Goal: Task Accomplishment & Management: Use online tool/utility

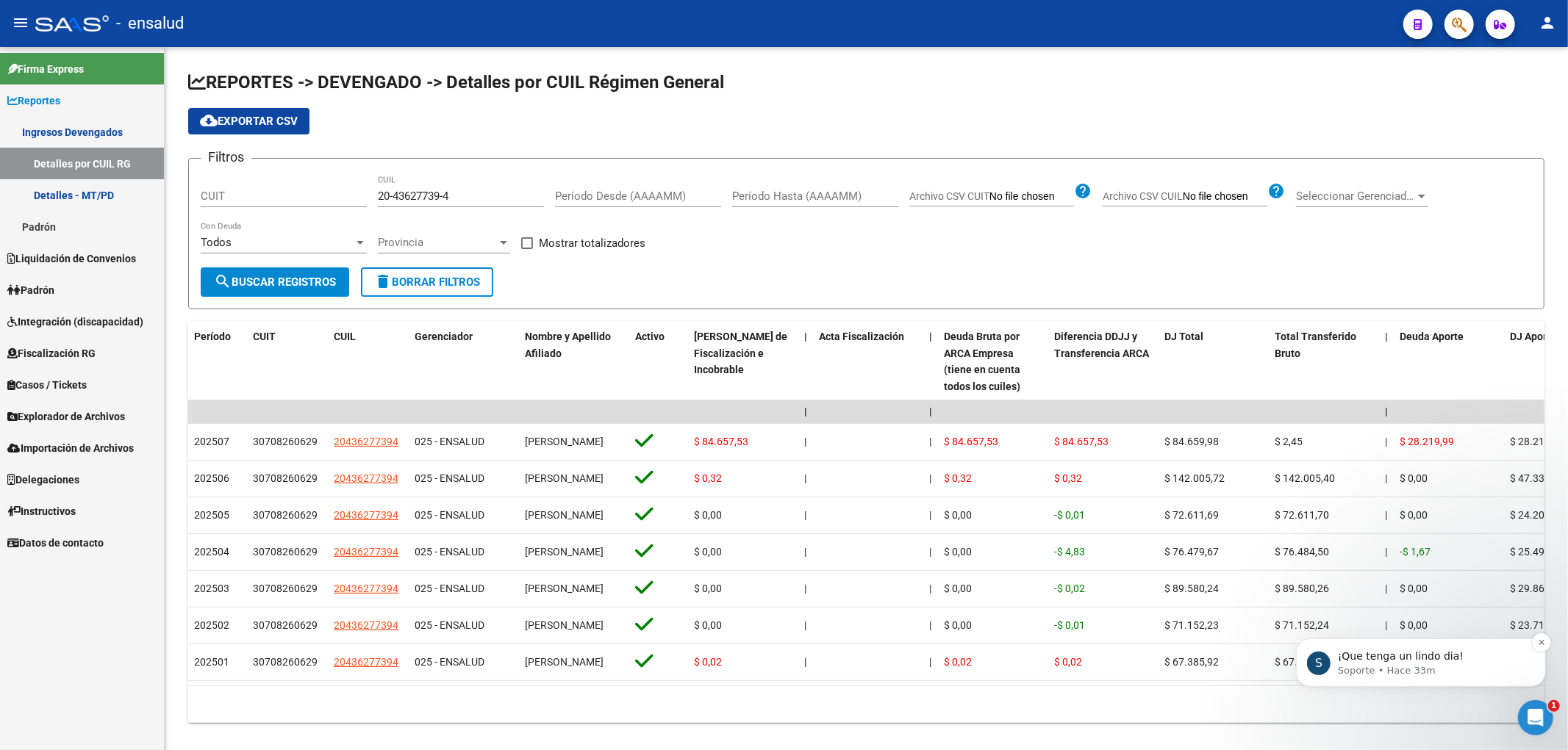
scroll to position [159, 0]
click at [1428, 673] on p "Soporte • Hace 33m" at bounding box center [1431, 670] width 190 height 13
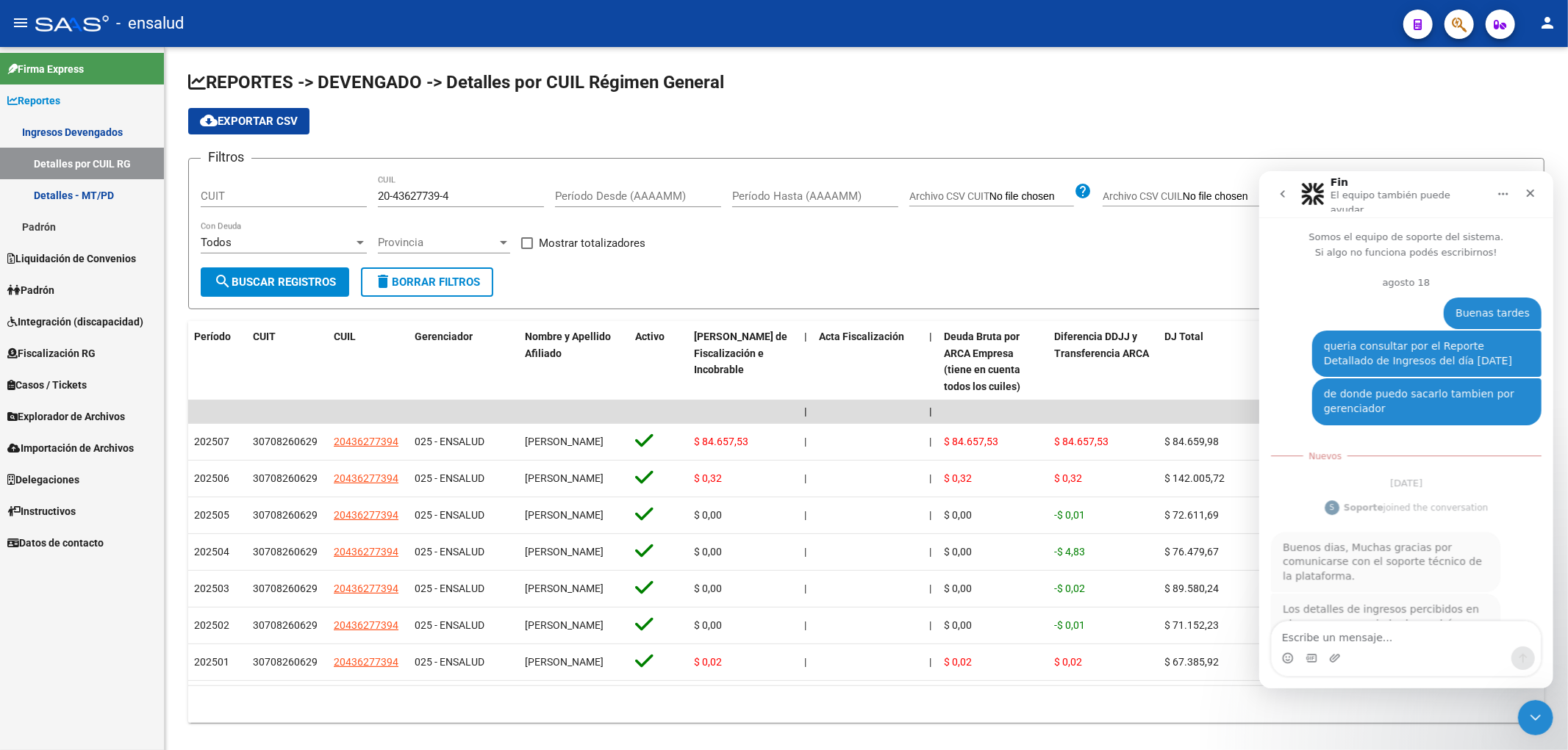
scroll to position [2, 0]
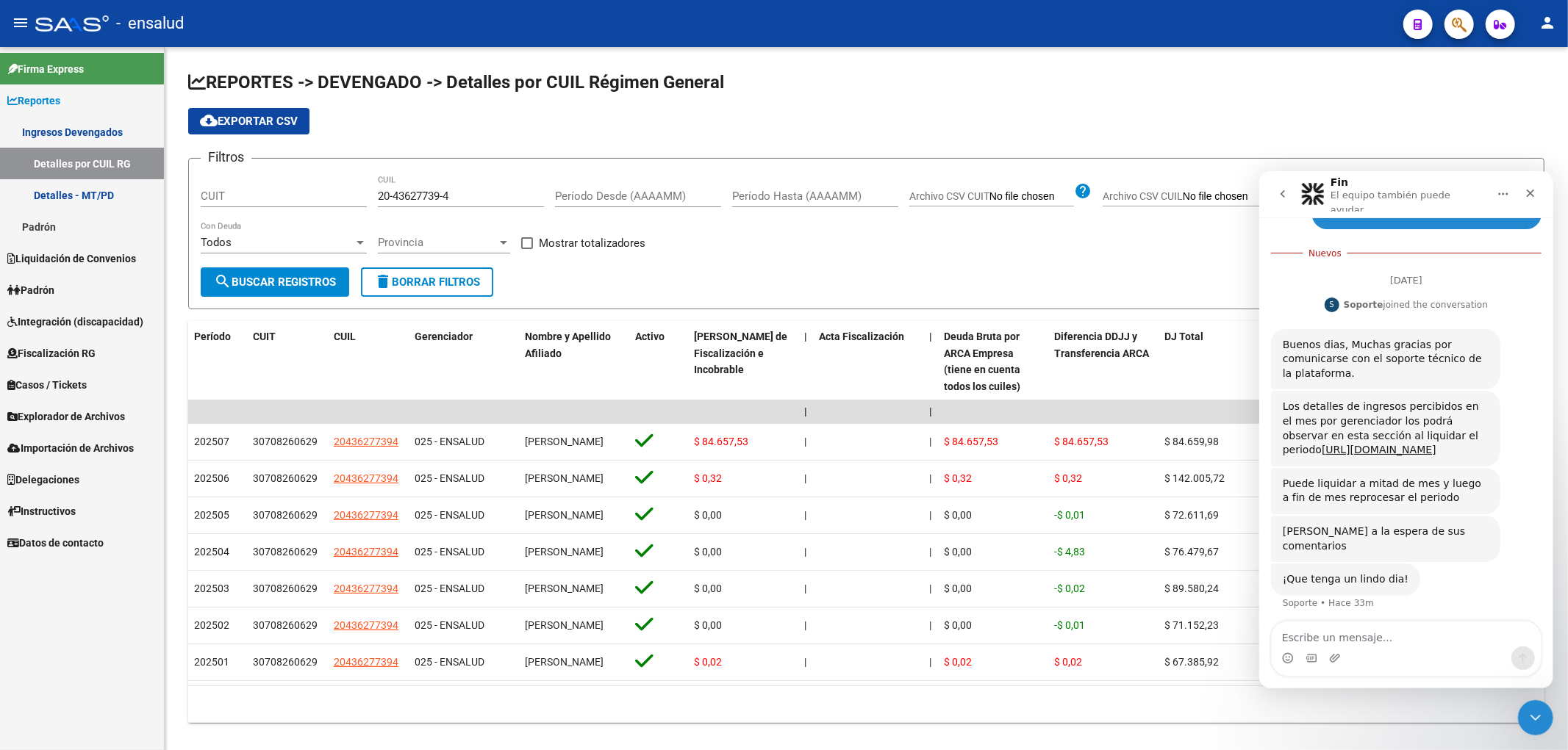
drag, startPoint x: 1283, startPoint y: 395, endPoint x: 1440, endPoint y: 458, distance: 169.2
click at [1440, 456] on div "Los detalles de ingresos percibidos en el mes por gerenciador los podrá observa…" at bounding box center [1385, 428] width 206 height 57
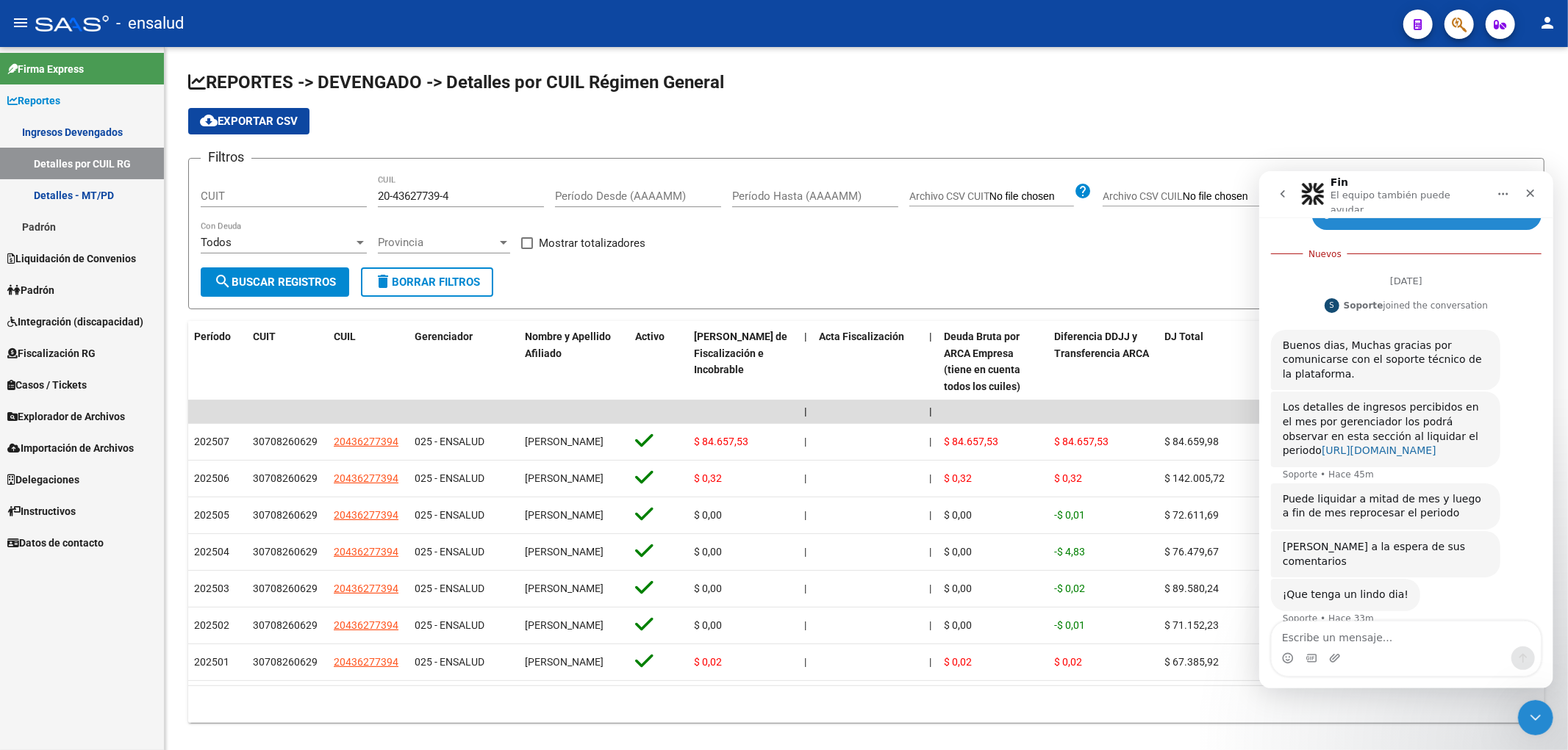
scroll to position [209, 0]
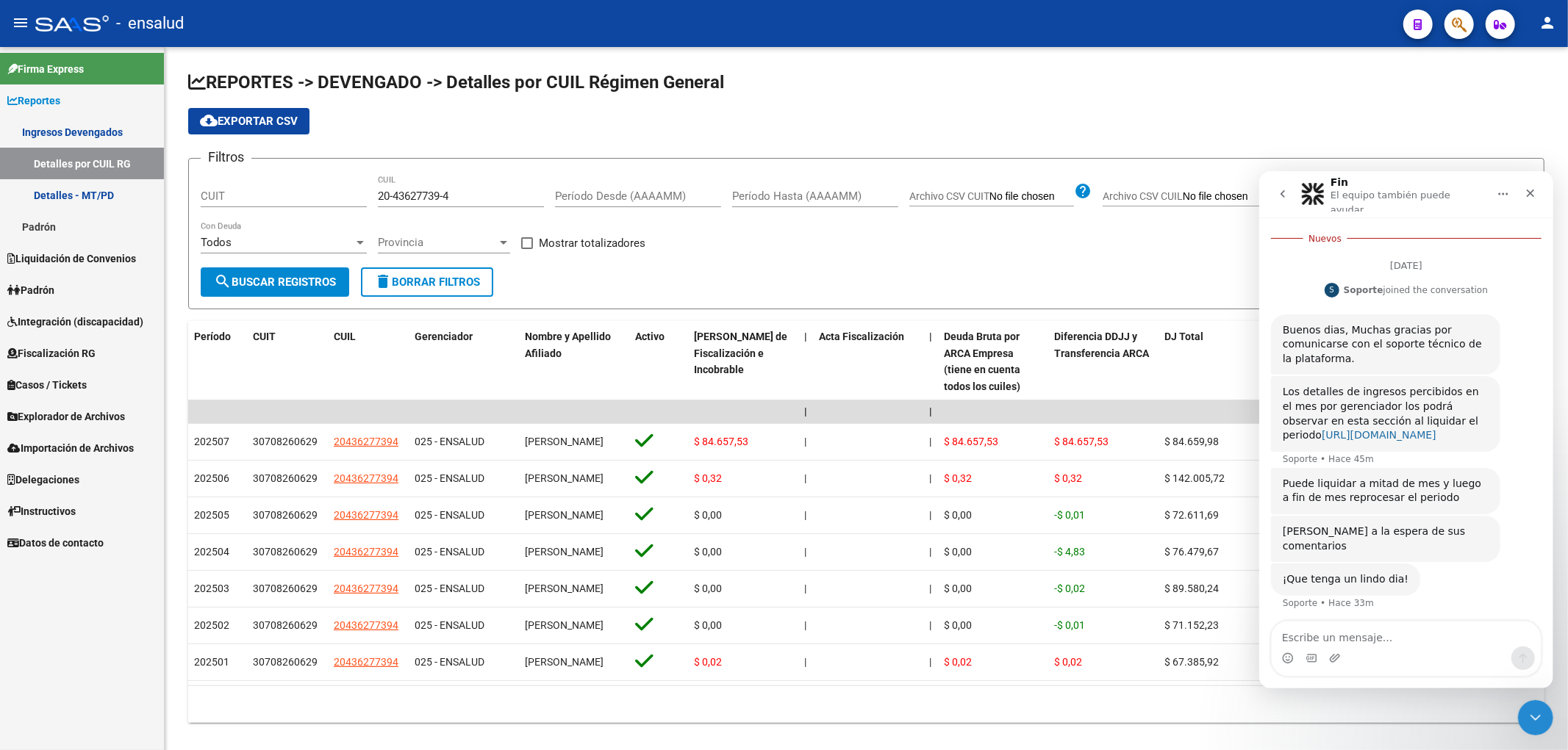
copy div "Los detalles de ingresos percibidos en el mes por gerenciador los podrá observa…"
click at [1413, 643] on textarea "Escribe un mensaje..." at bounding box center [1406, 633] width 269 height 25
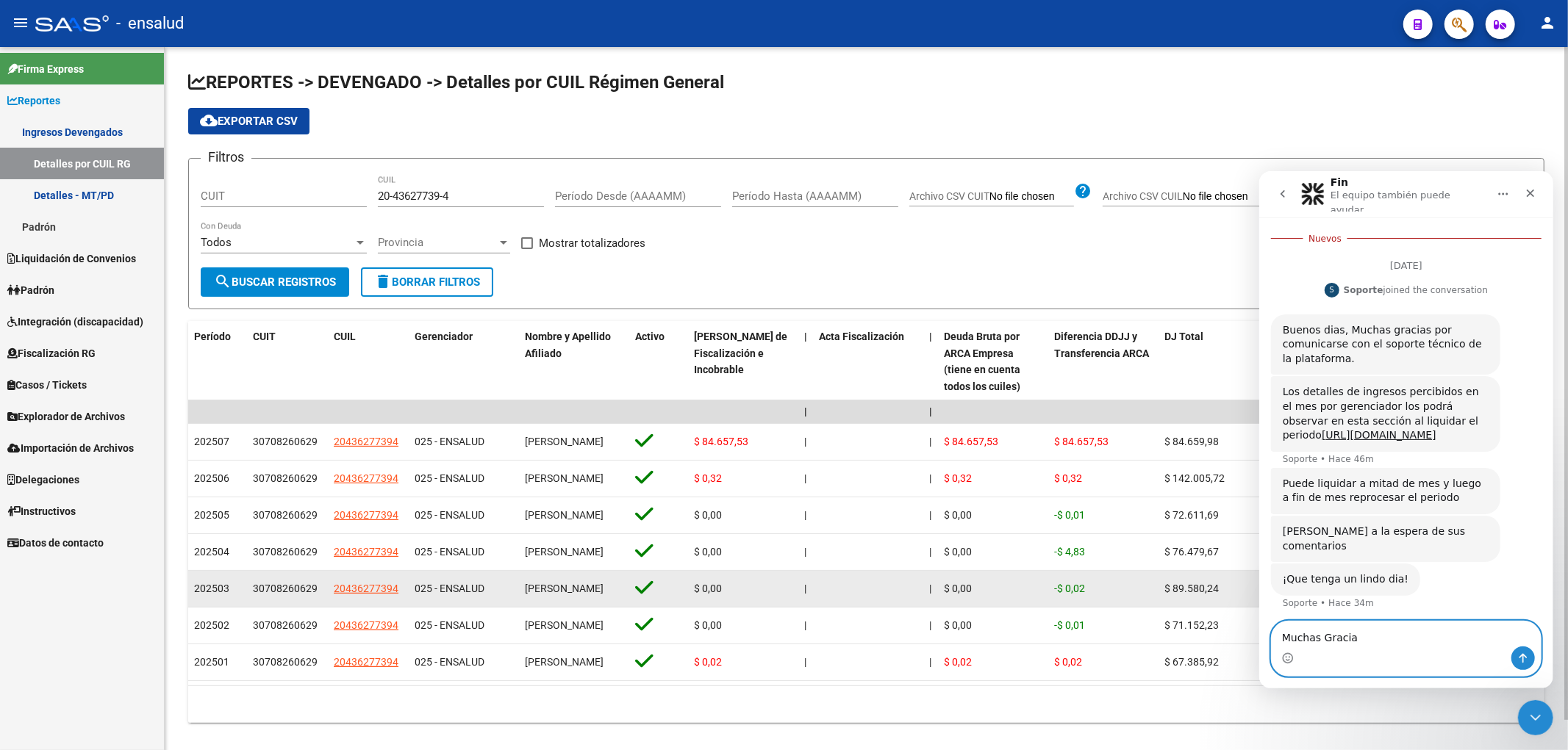
type textarea "Muchas Gracias"
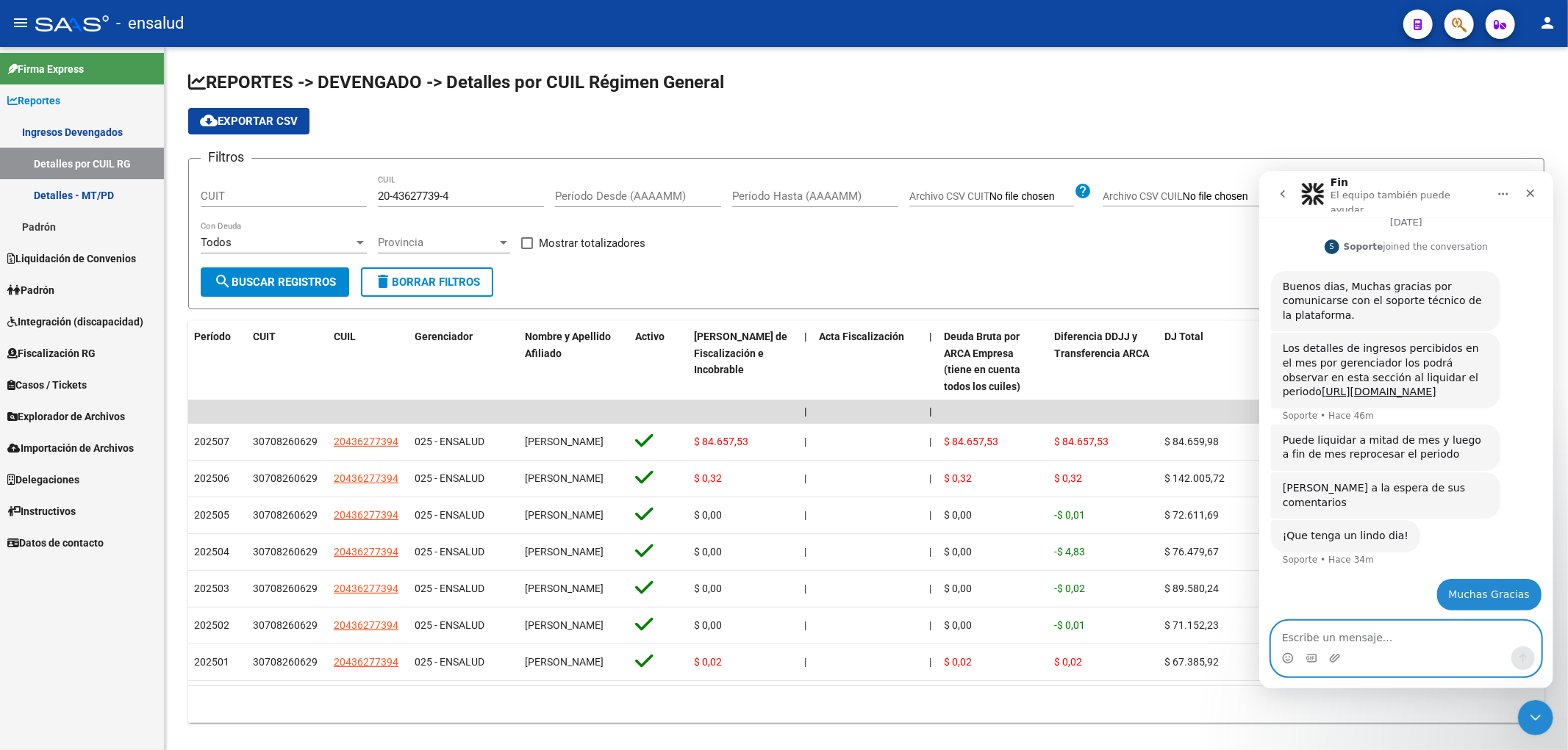
scroll to position [217, 0]
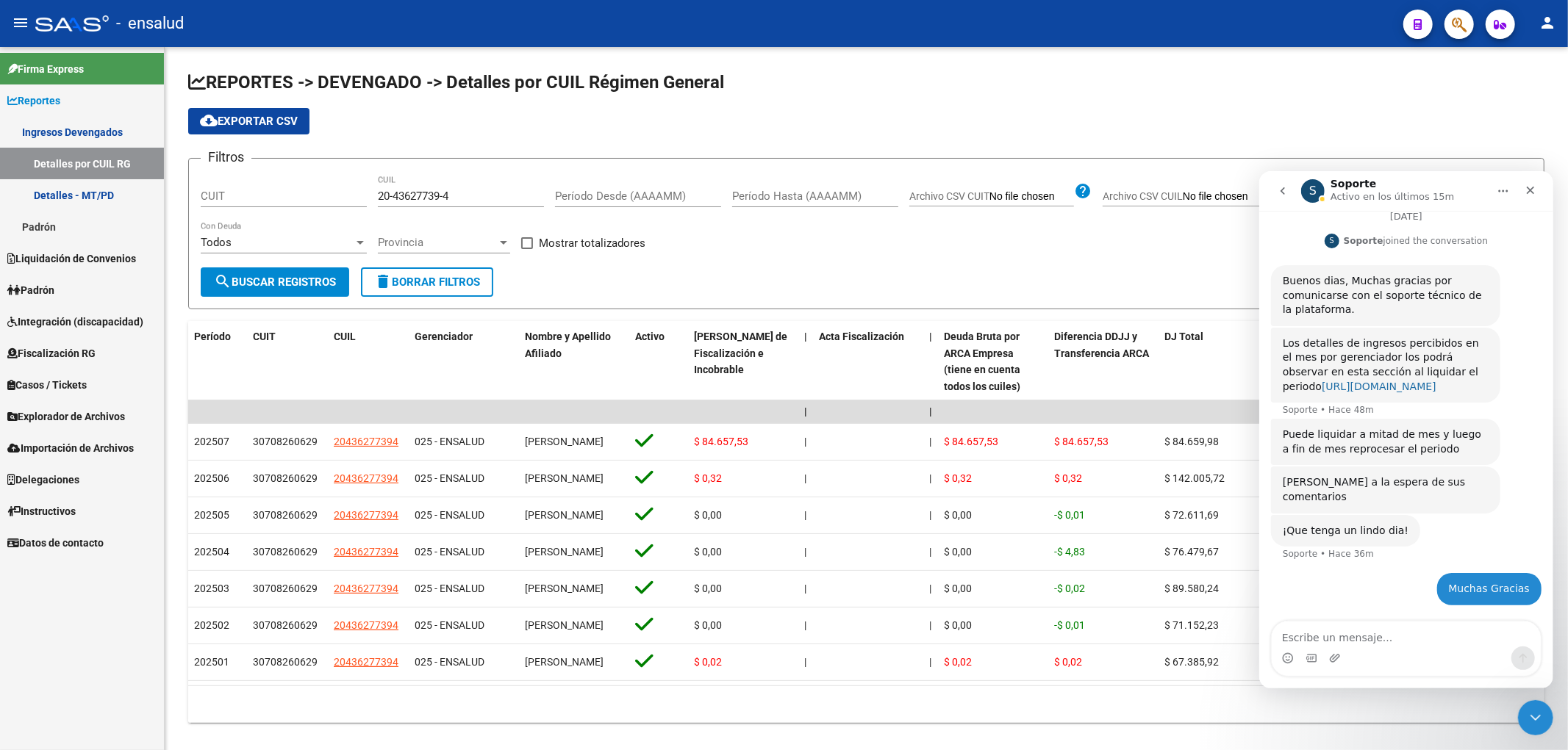
click at [1414, 388] on link "[URL][DOMAIN_NAME]" at bounding box center [1378, 385] width 114 height 12
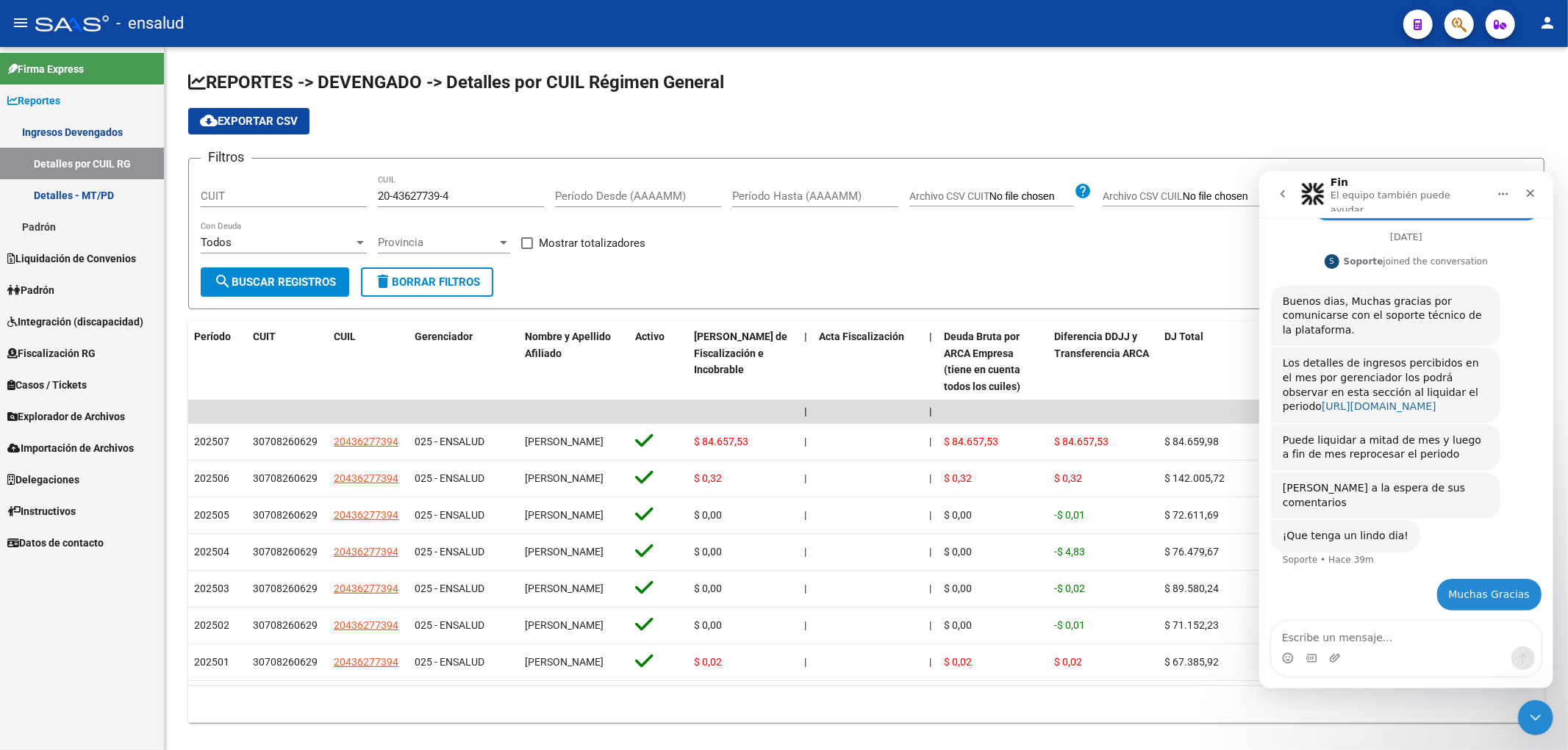
scroll to position [203, 0]
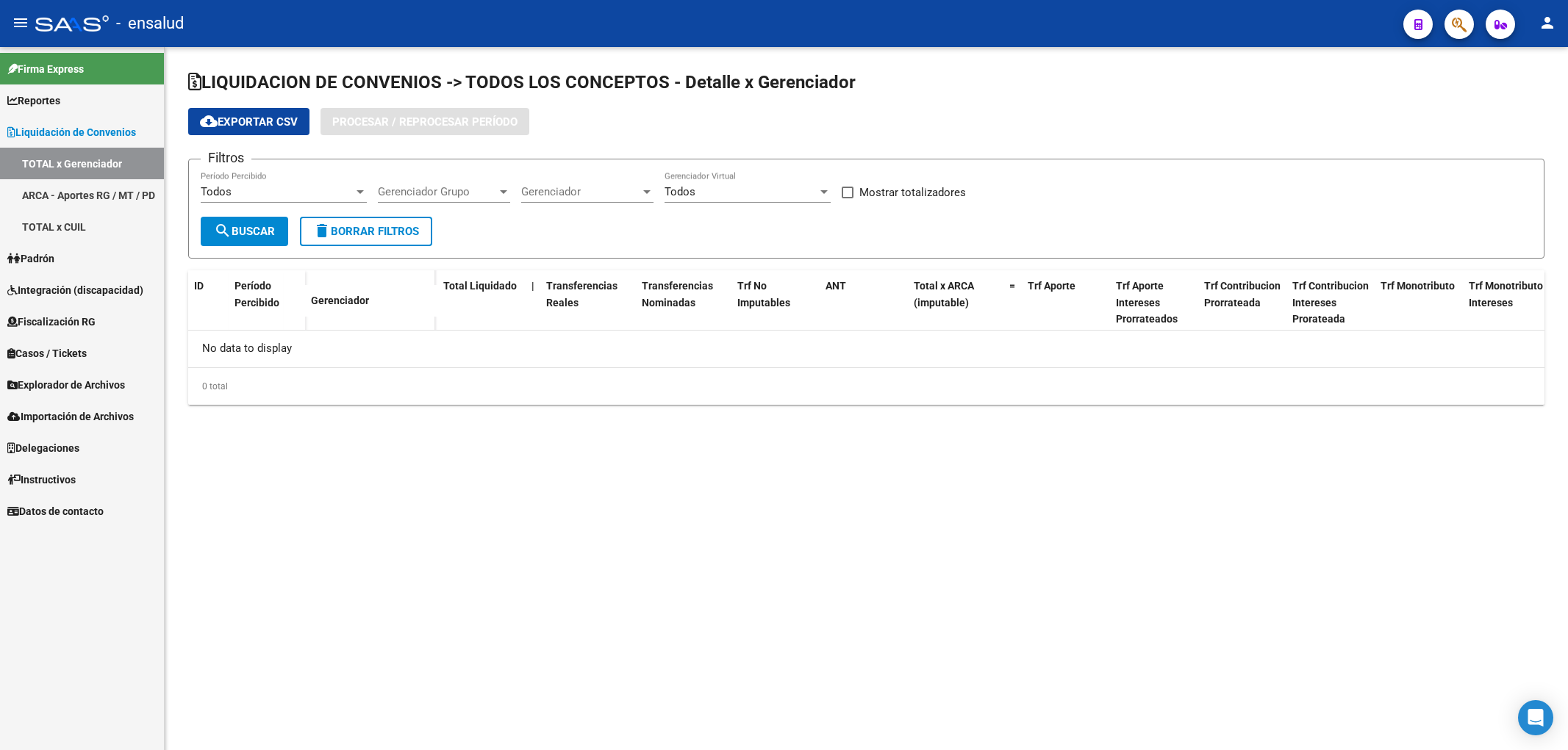
checkbox input "true"
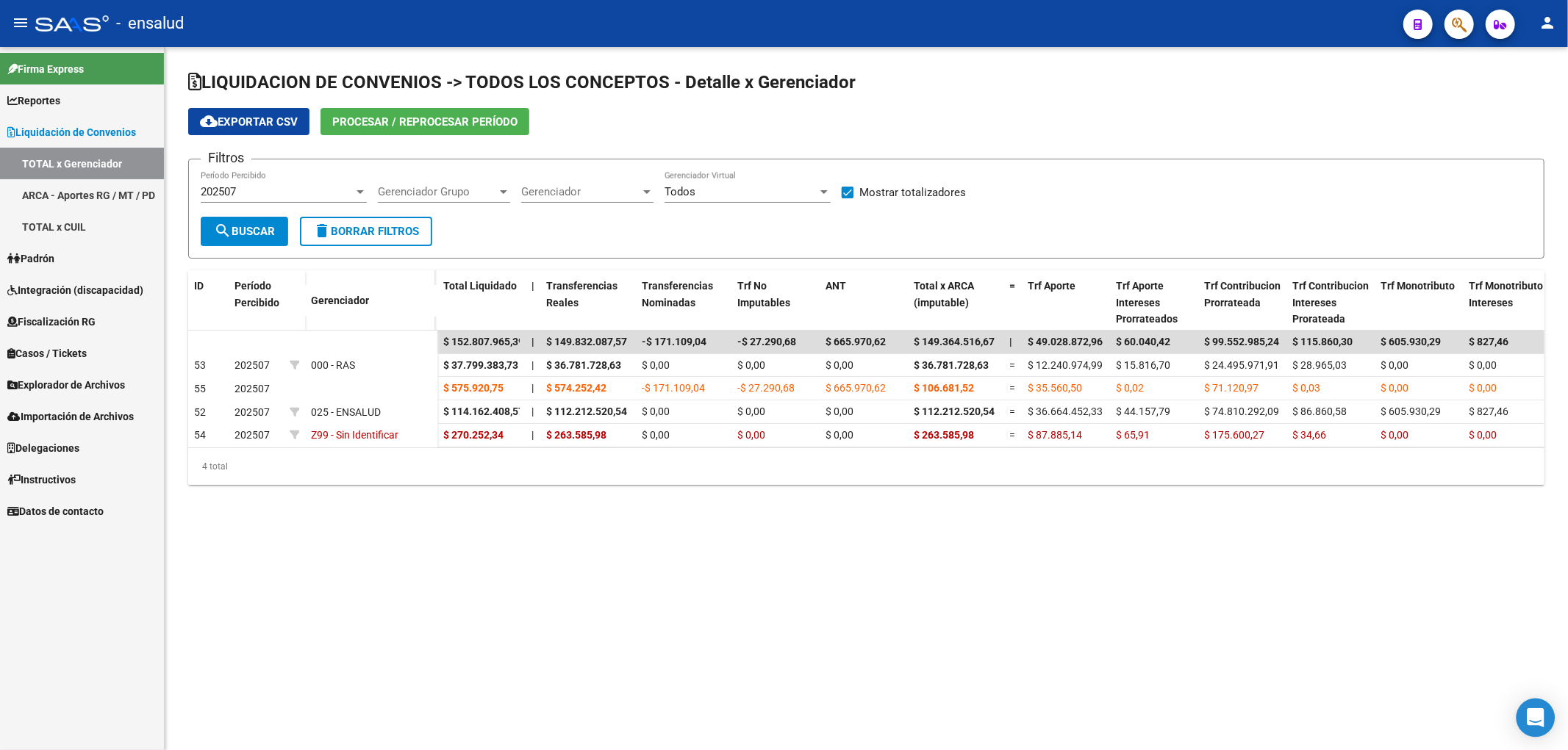
click at [1522, 729] on div "Open Intercom Messenger" at bounding box center [1536, 718] width 39 height 39
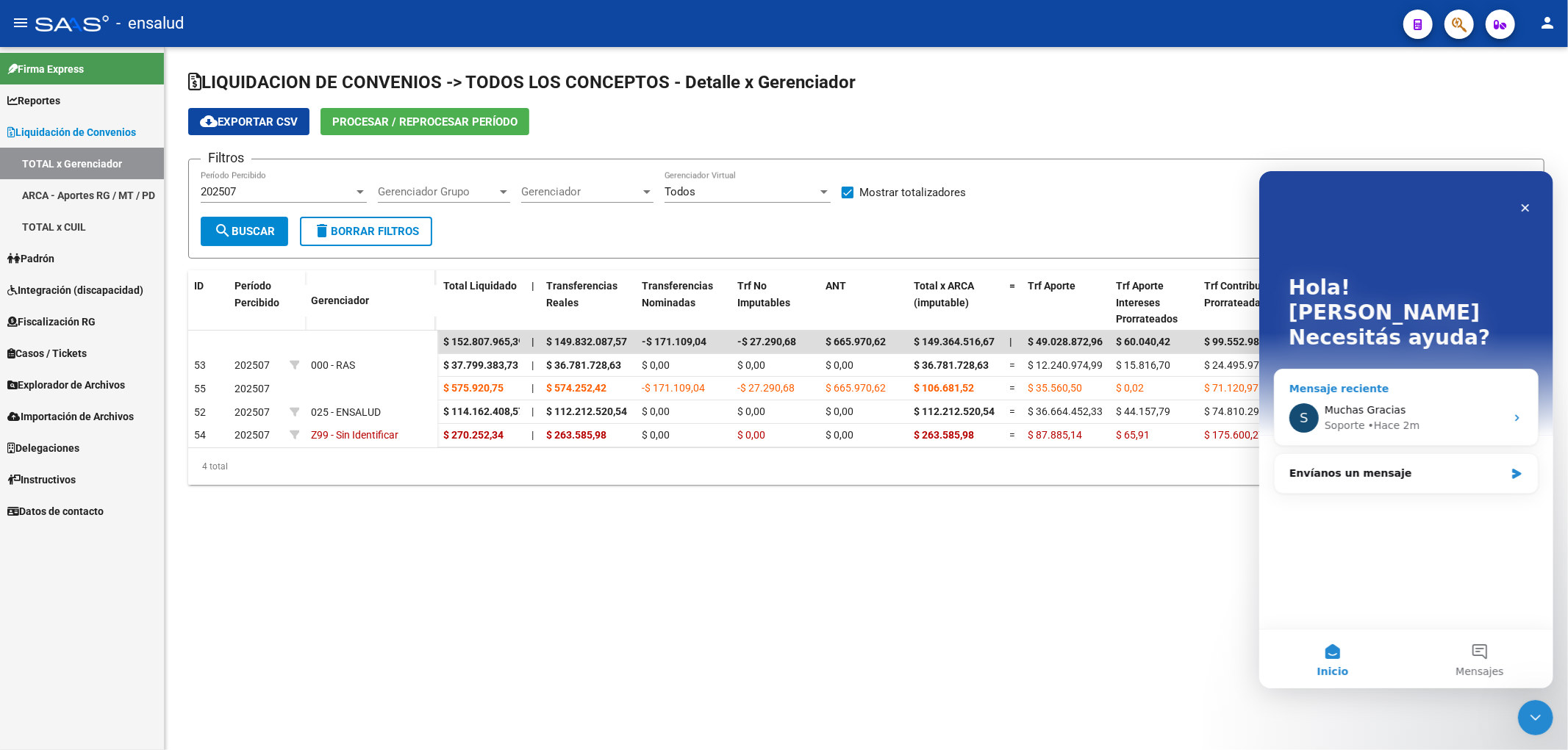
click at [1448, 418] on div "Soporte • Hace 2m" at bounding box center [1414, 425] width 181 height 15
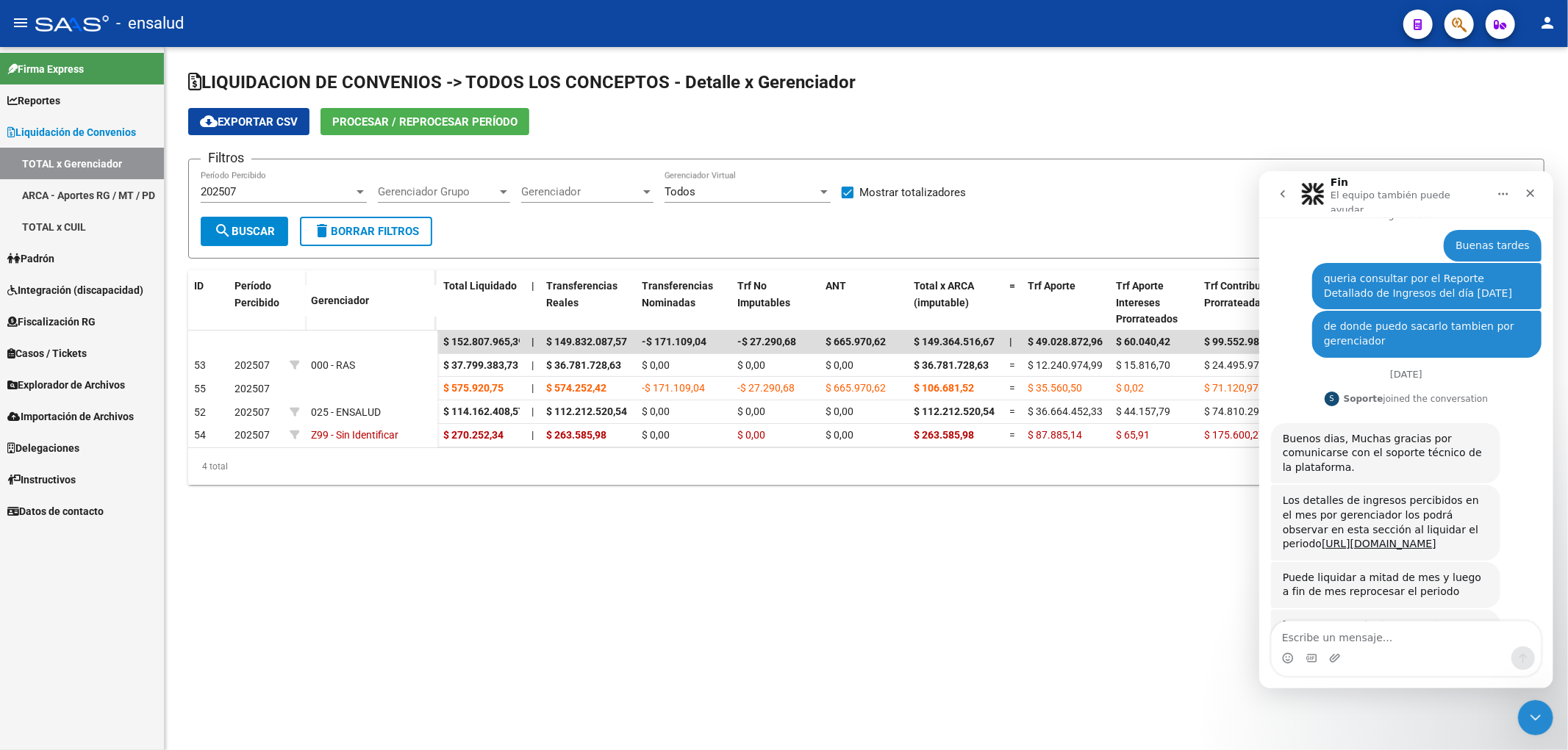
scroll to position [203, 0]
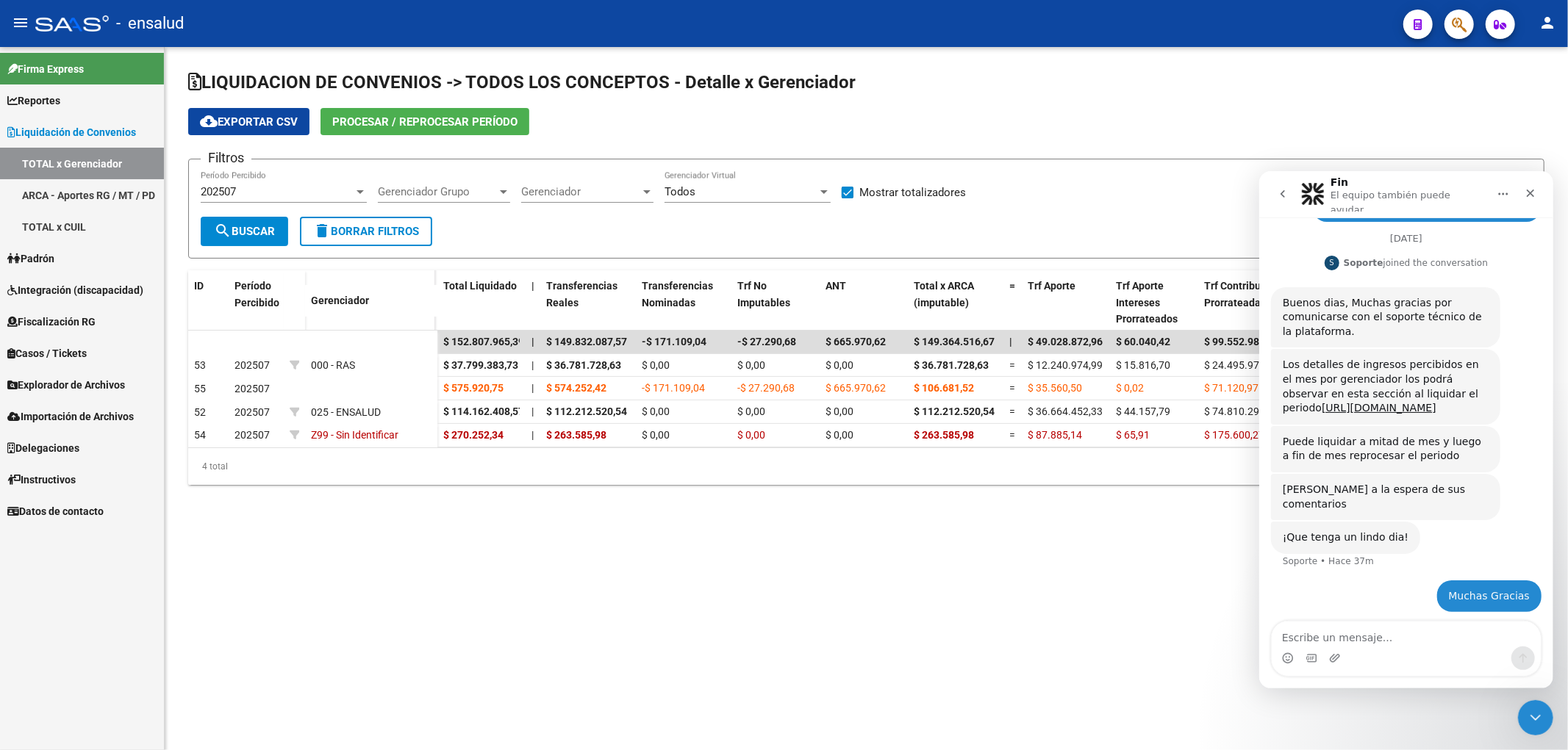
click at [244, 192] on div "202507" at bounding box center [277, 191] width 153 height 13
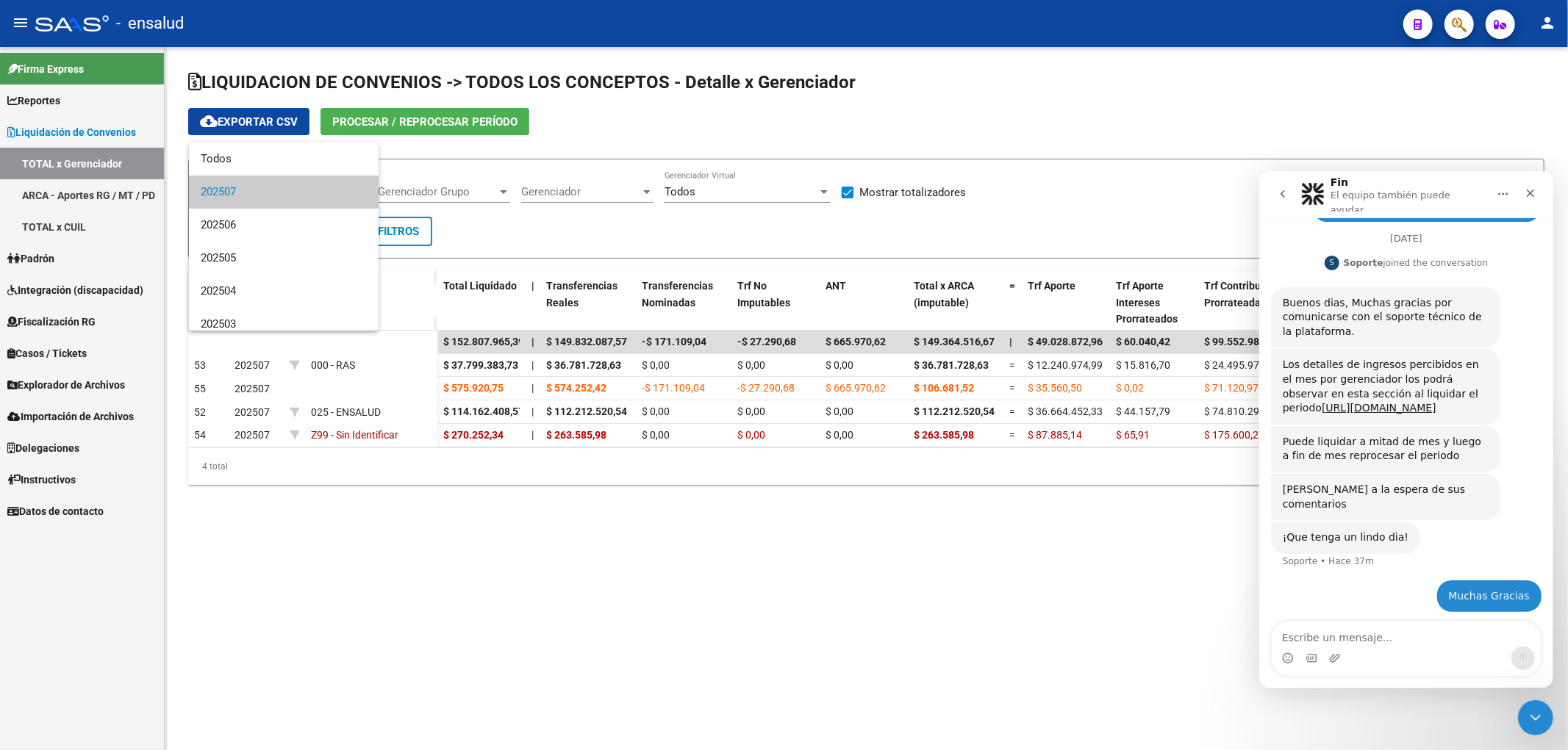
click at [682, 246] on div at bounding box center [784, 375] width 1568 height 750
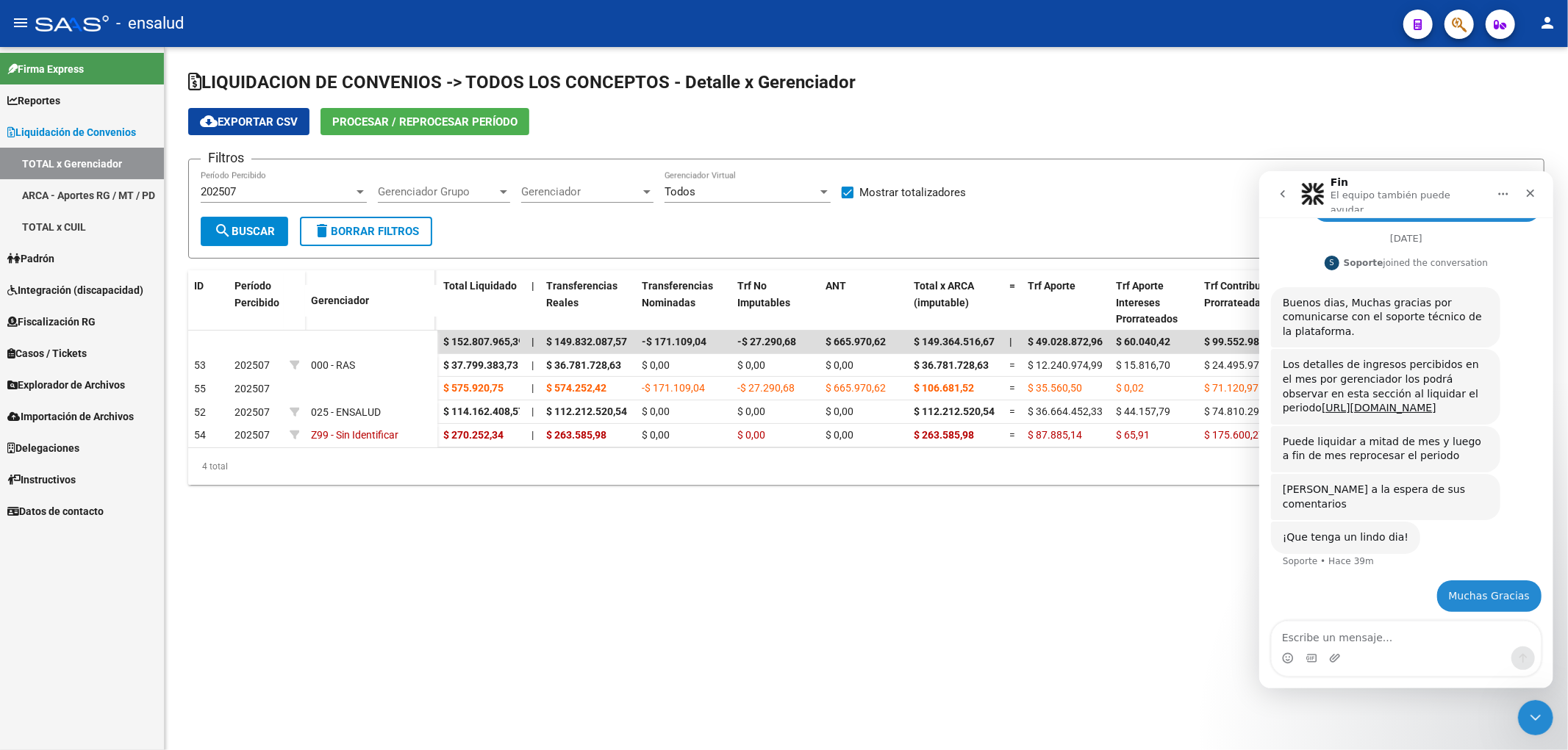
click at [432, 189] on span "Gerenciador Grupo" at bounding box center [437, 191] width 119 height 13
click at [461, 192] on input "dropdown search" at bounding box center [459, 191] width 188 height 33
click at [637, 189] on div at bounding box center [784, 375] width 1568 height 750
click at [637, 189] on span "Gerenciador" at bounding box center [581, 191] width 119 height 13
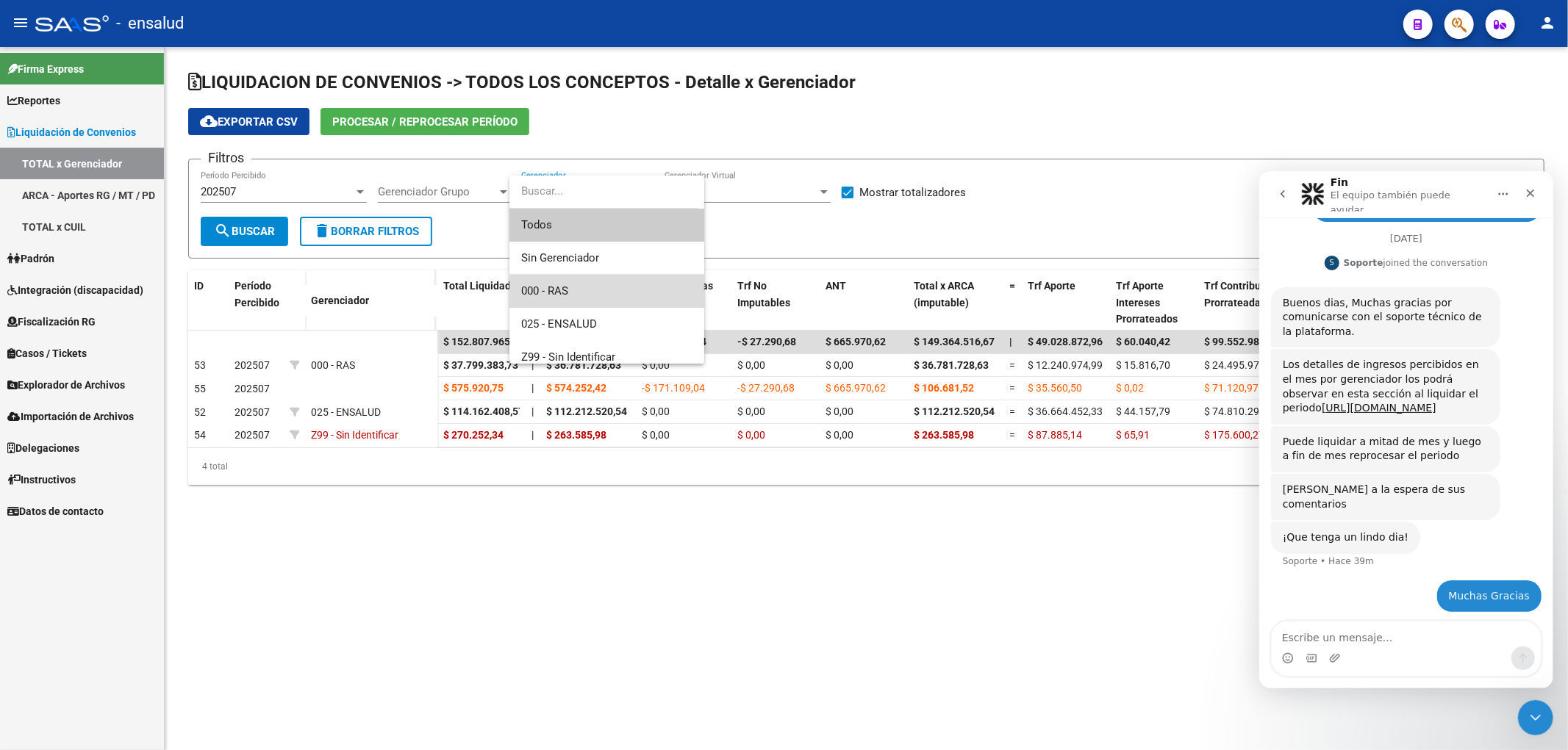
click at [637, 295] on span "000 - RAS" at bounding box center [606, 291] width 171 height 33
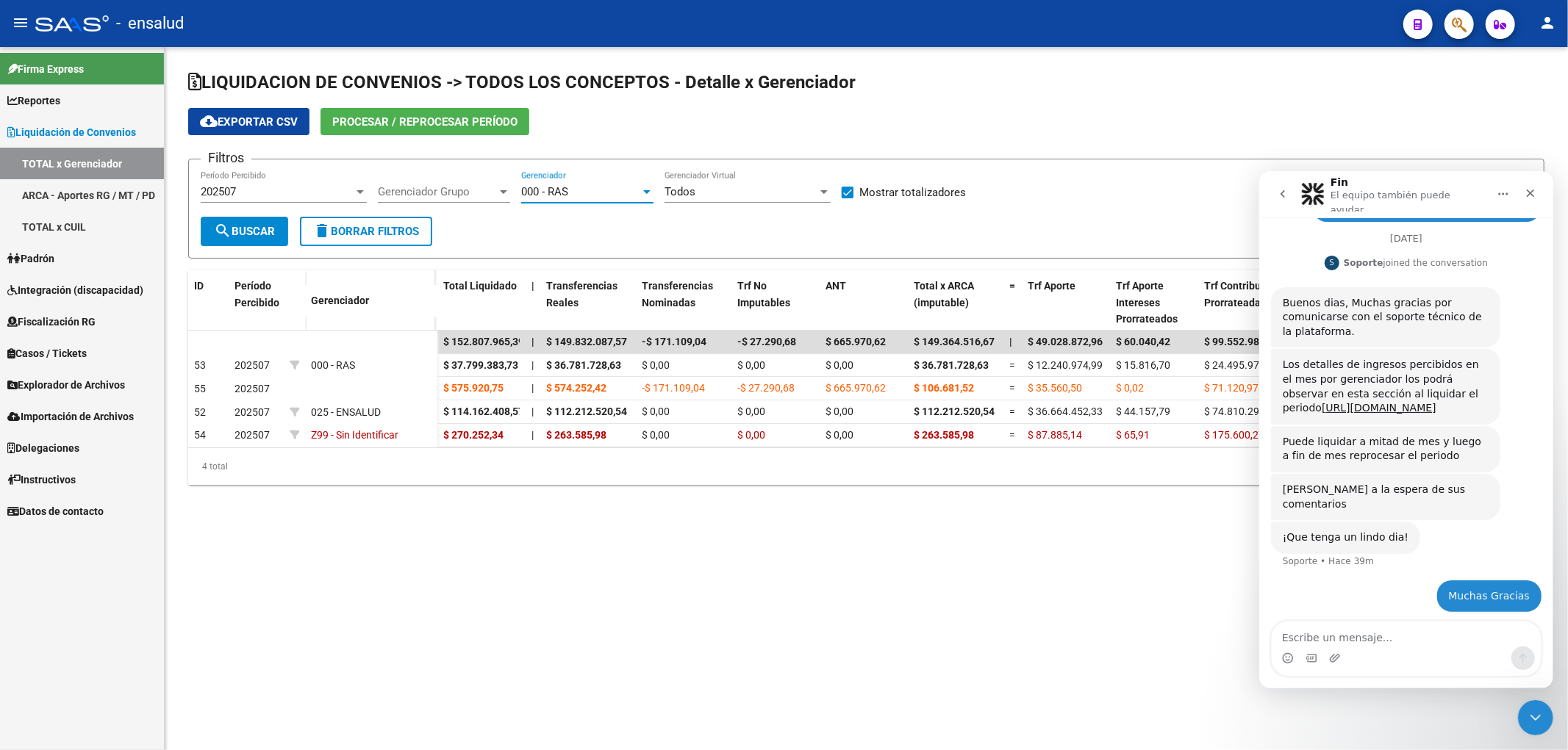
click at [275, 227] on span "search Buscar" at bounding box center [244, 231] width 61 height 13
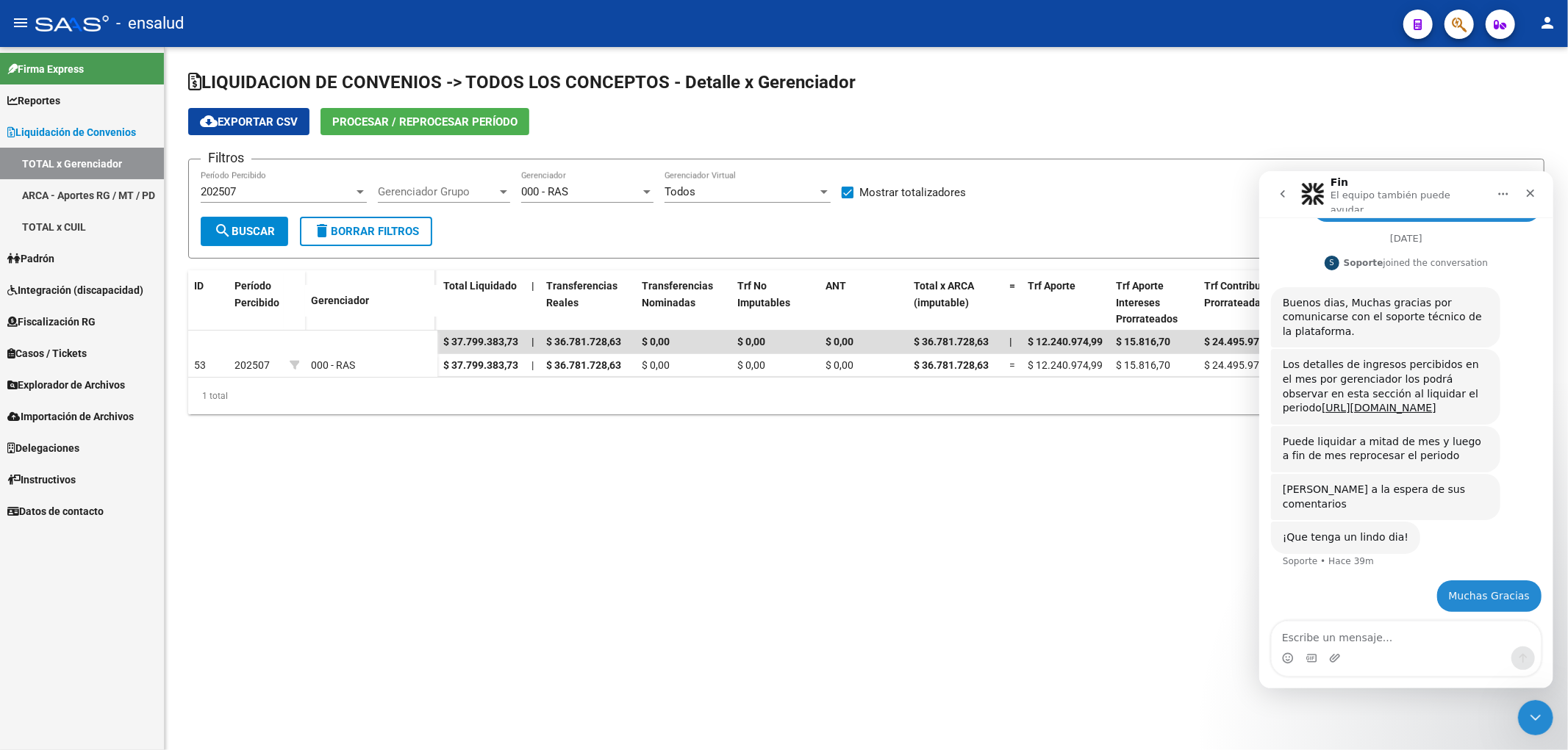
click at [307, 181] on div "202507 Período Percibido" at bounding box center [283, 186] width 166 height 32
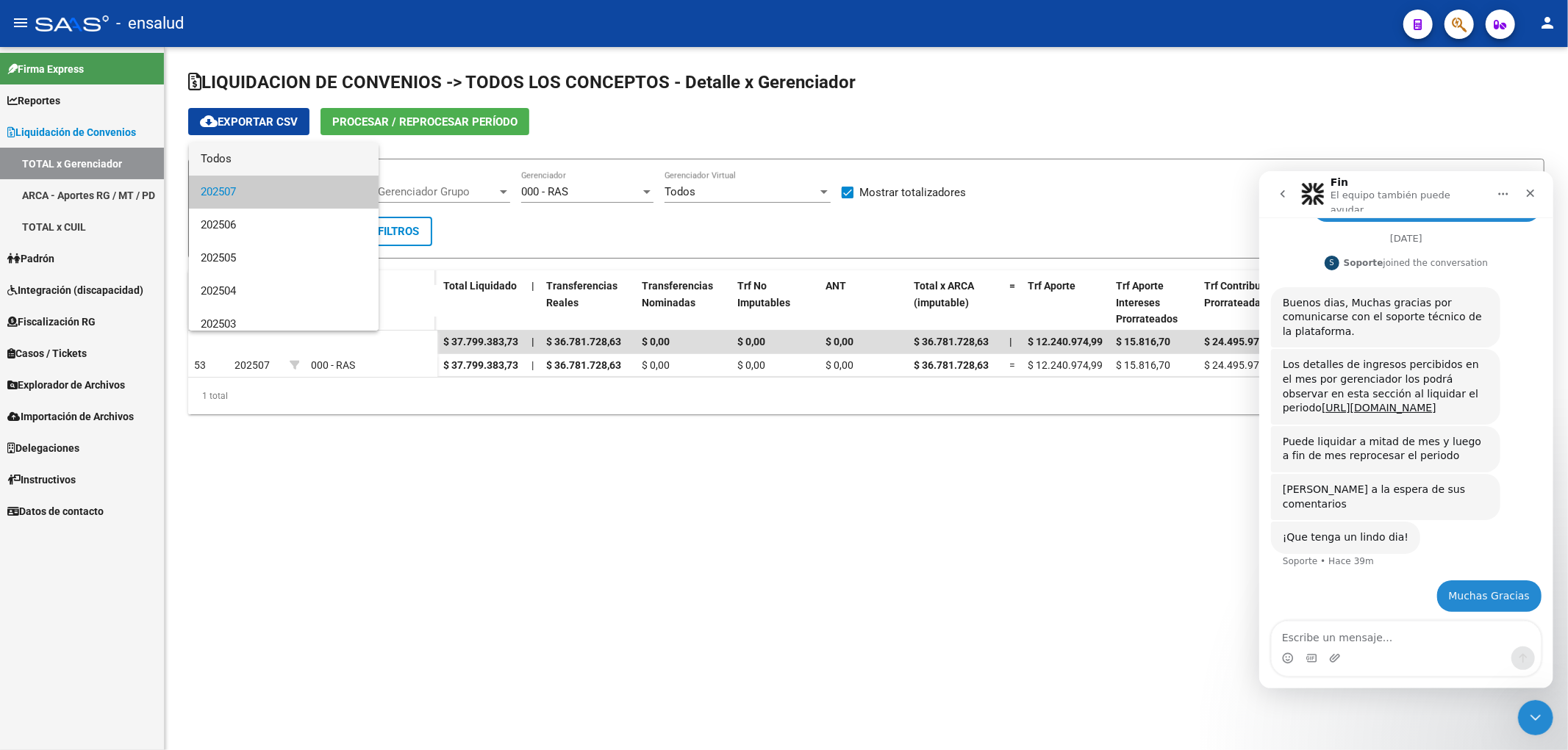
click at [295, 151] on span "Todos" at bounding box center [283, 159] width 166 height 33
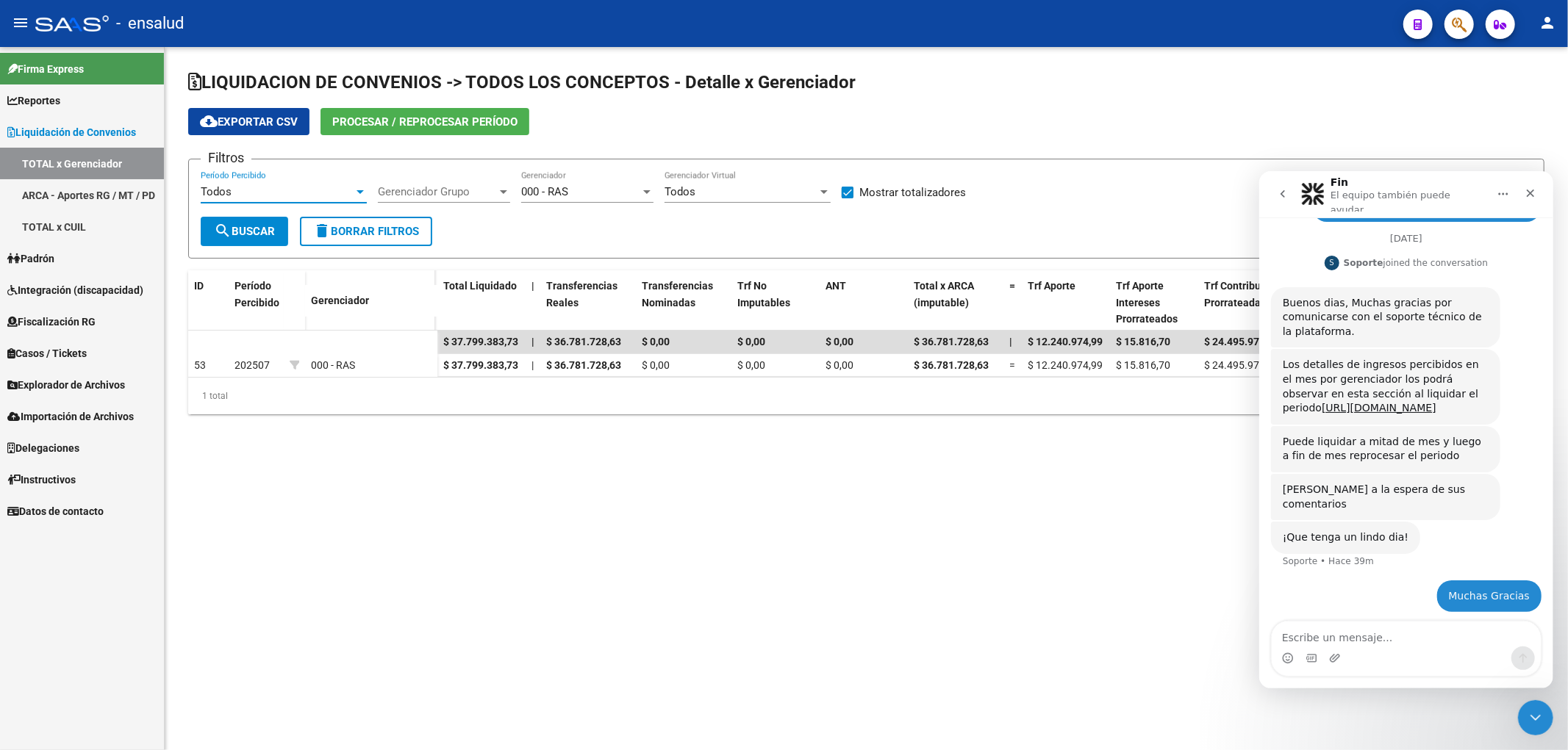
click at [232, 240] on button "search Buscar" at bounding box center [244, 231] width 87 height 29
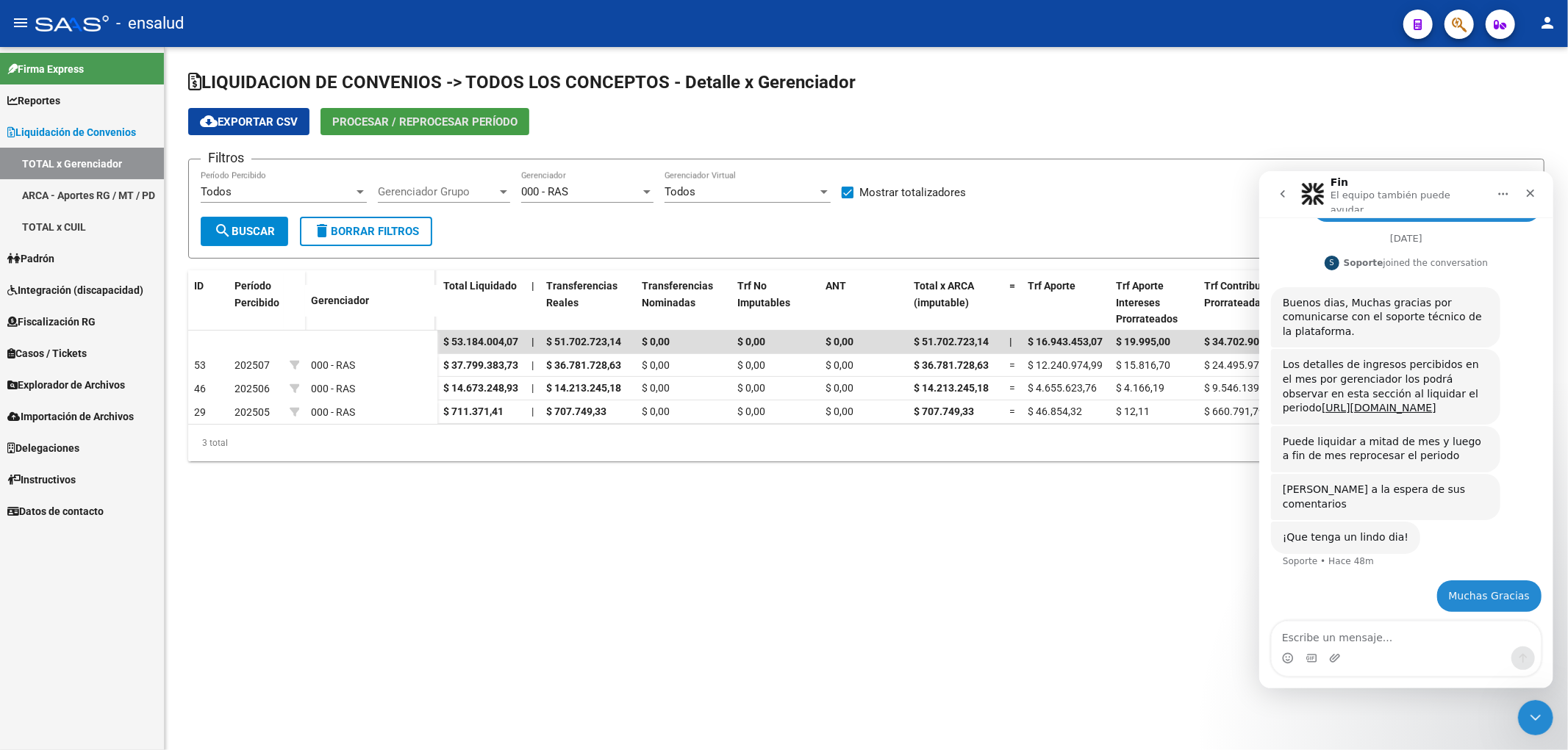
click at [435, 129] on button "Procesar / Reprocesar período" at bounding box center [425, 121] width 209 height 27
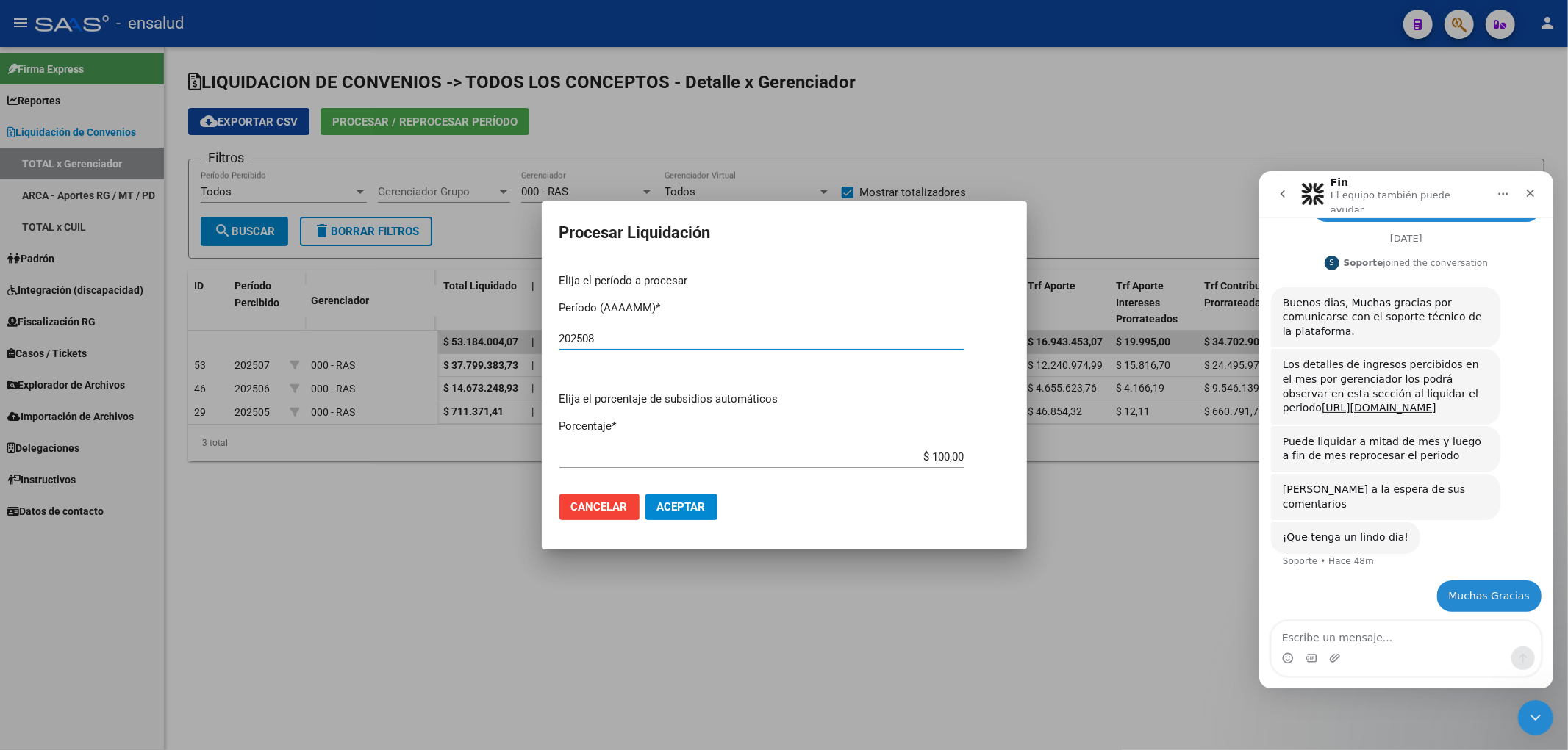
type input "202508"
click at [657, 468] on div "$ 100,00 Ingresar el porcentaje" at bounding box center [762, 464] width 405 height 36
click at [662, 464] on div "$ 100,00 Ingresar el porcentaje" at bounding box center [762, 457] width 405 height 22
click at [691, 522] on mat-dialog-actions "Cancelar Aceptar" at bounding box center [784, 506] width 450 height 50
click at [688, 506] on span "Aceptar" at bounding box center [681, 506] width 49 height 13
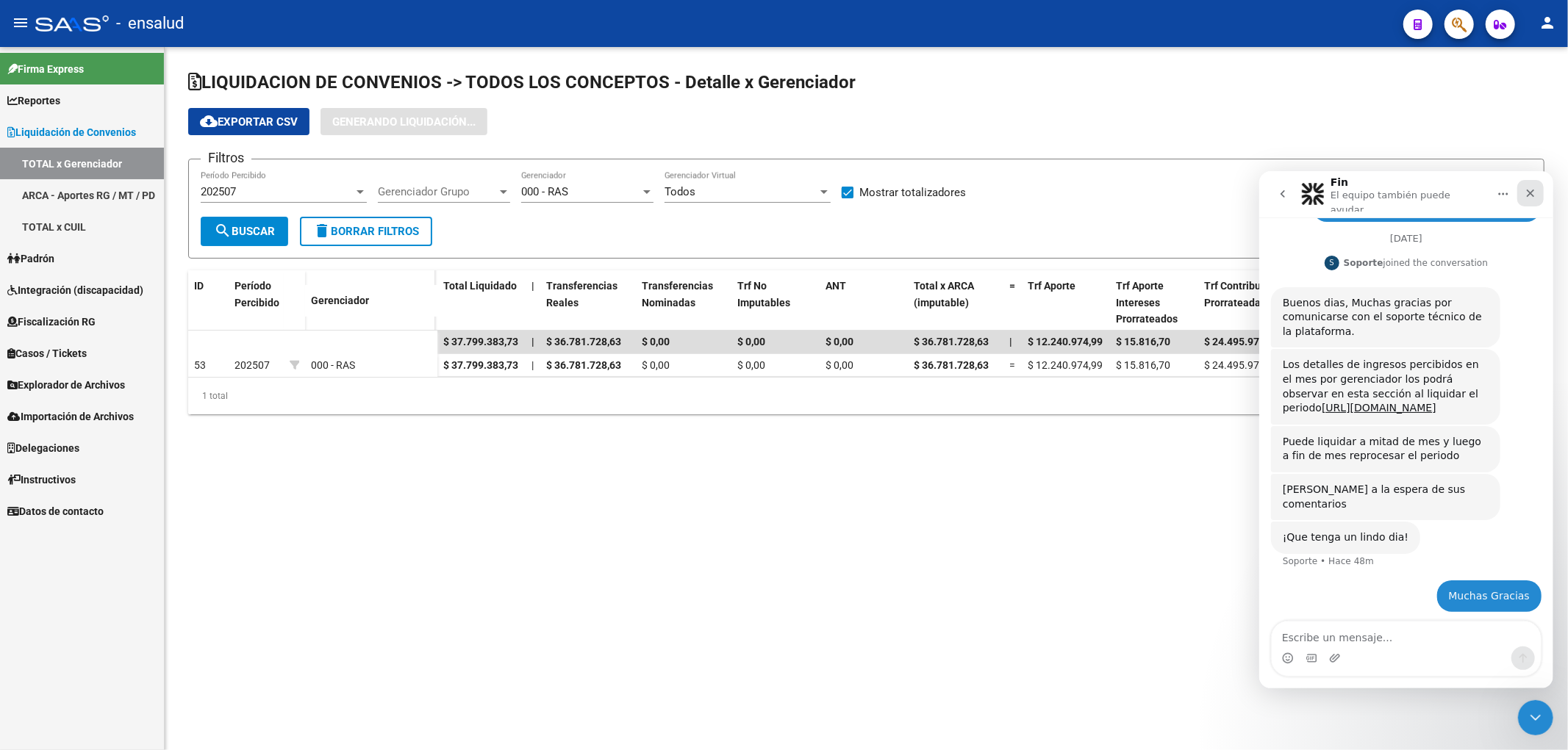
click at [1532, 187] on icon "Cerrar" at bounding box center [1529, 192] width 12 height 12
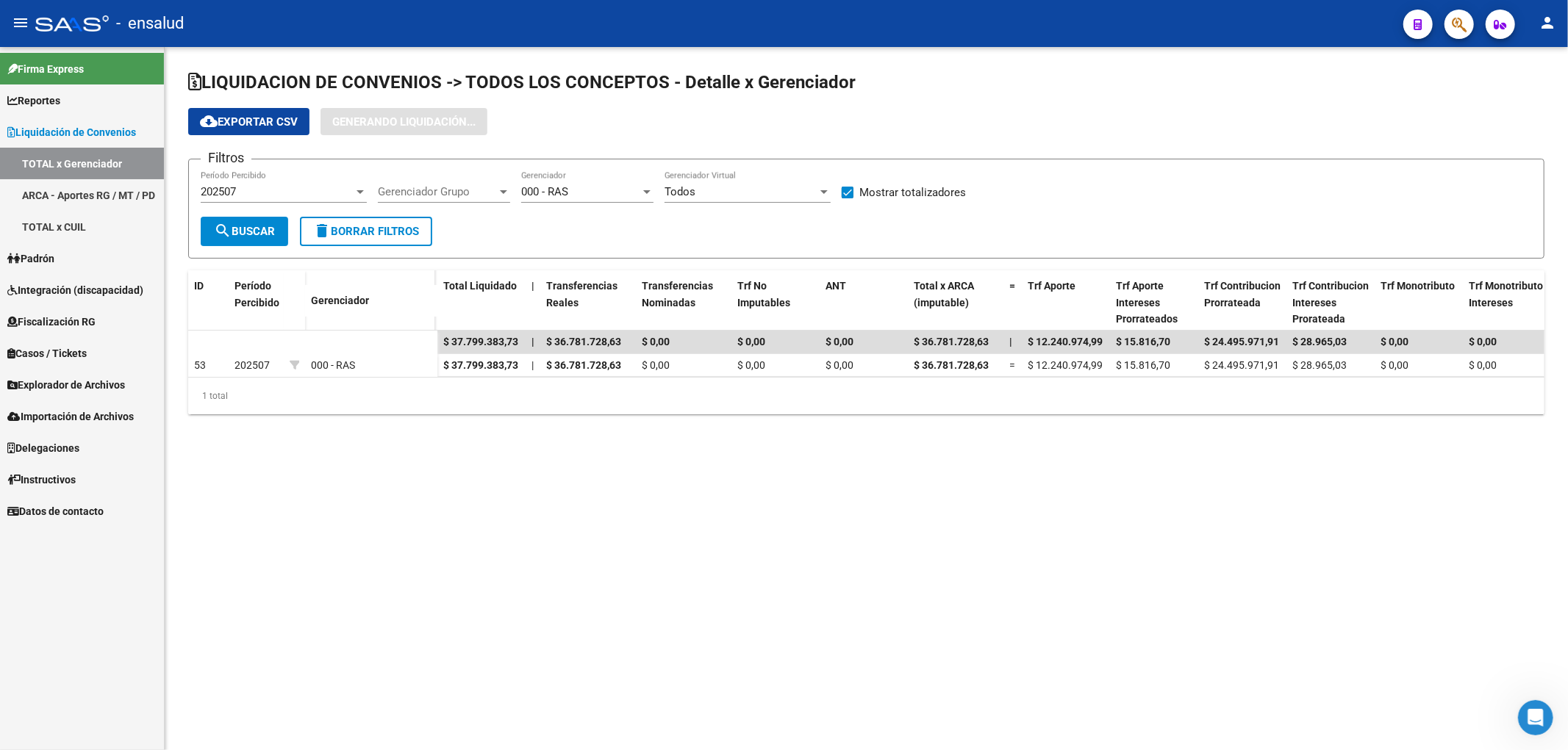
click at [251, 239] on button "search Buscar" at bounding box center [244, 231] width 87 height 29
click at [285, 186] on div "202507" at bounding box center [277, 191] width 153 height 13
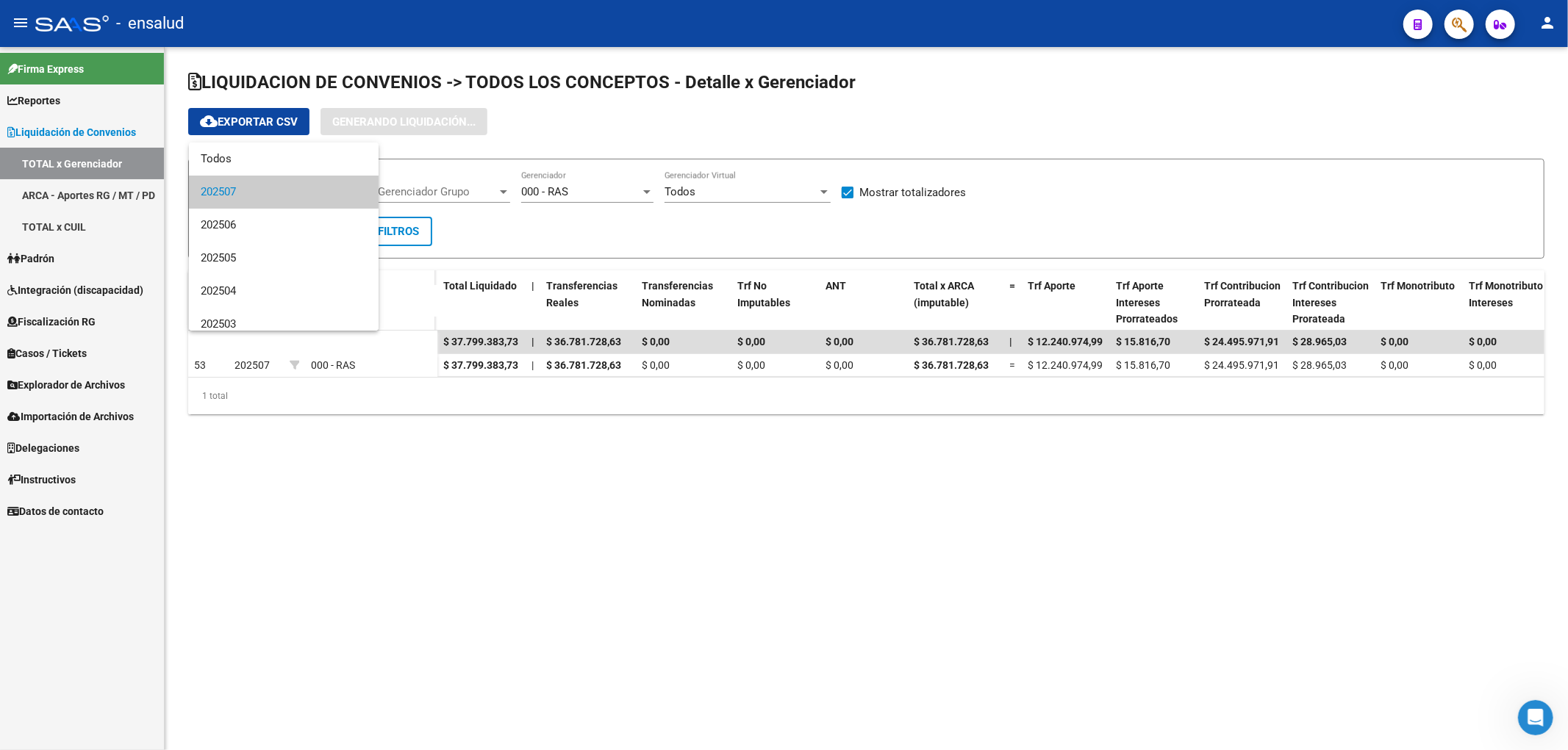
click at [44, 163] on div at bounding box center [784, 375] width 1568 height 750
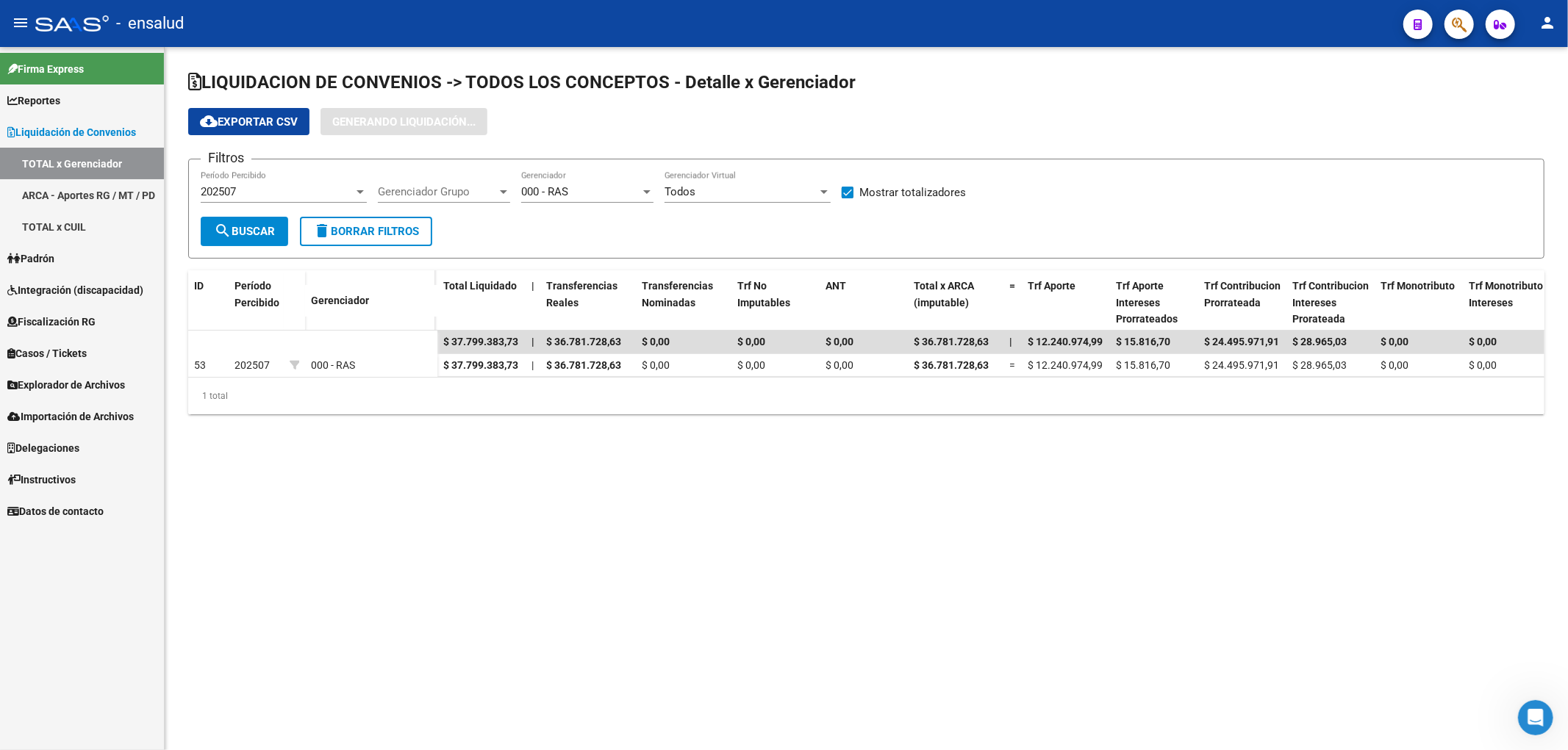
click at [575, 173] on div "000 - RAS Gerenciador" at bounding box center [587, 186] width 132 height 32
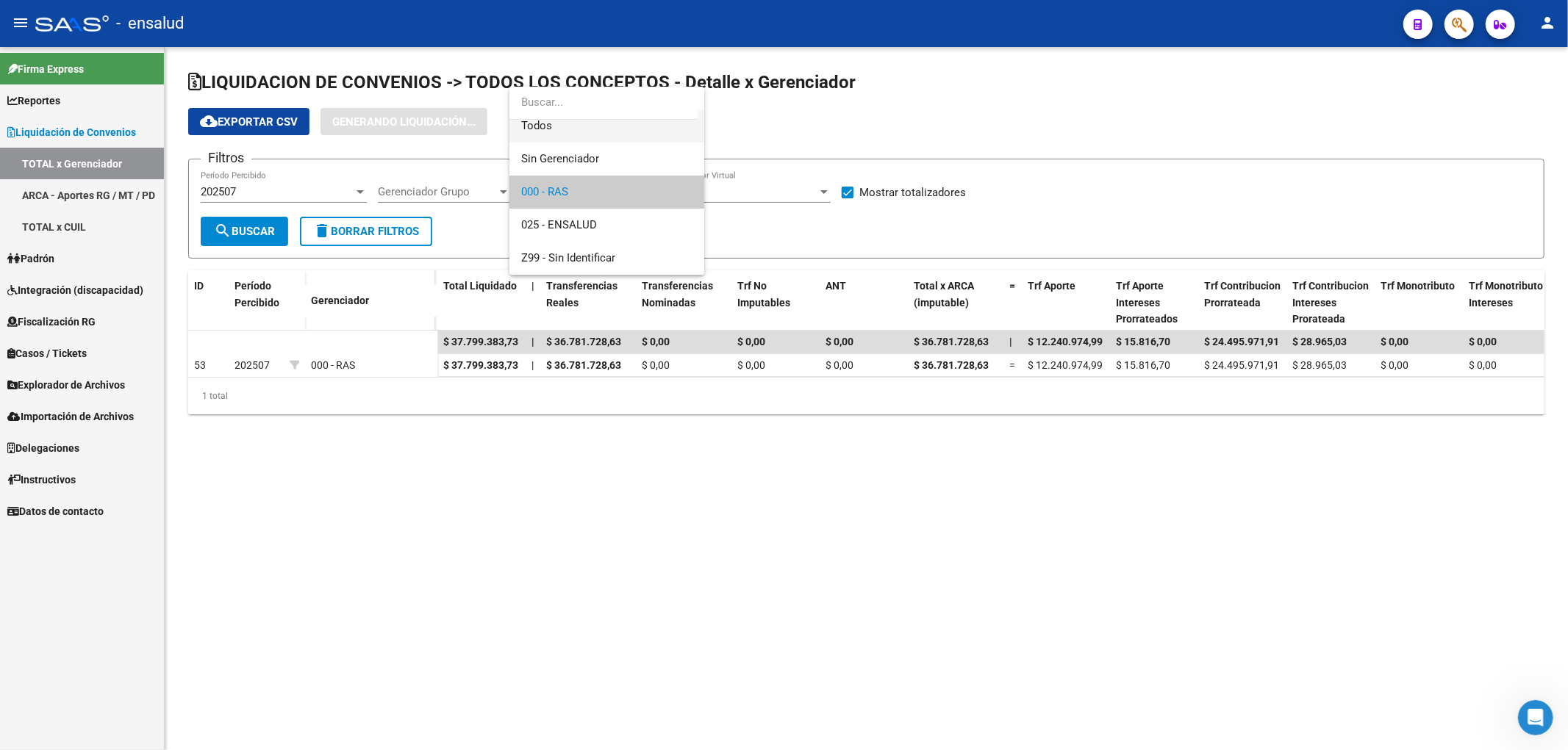
click at [574, 126] on span "Todos" at bounding box center [606, 126] width 171 height 33
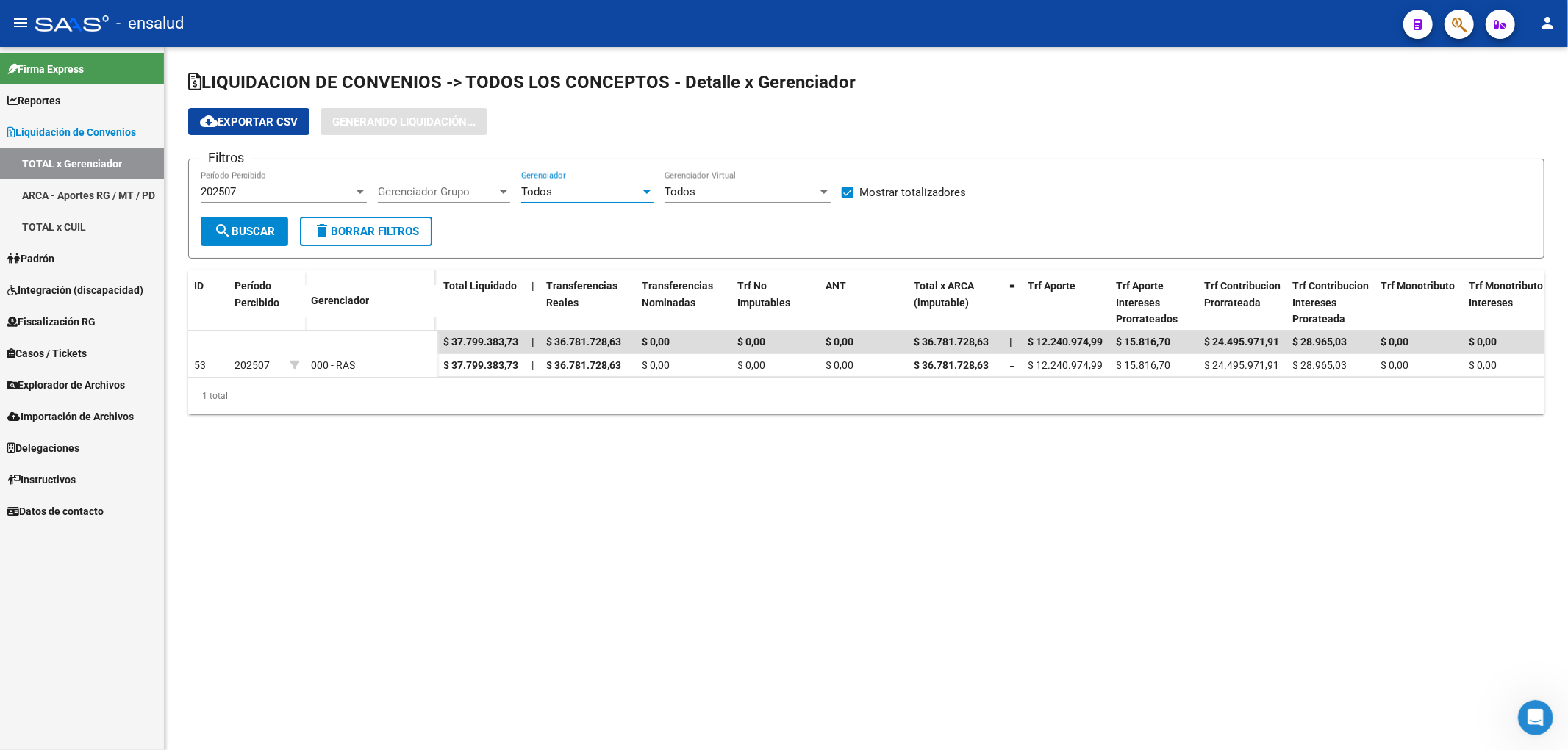
click at [850, 199] on span at bounding box center [847, 192] width 12 height 12
click at [848, 199] on input "Mostrar totalizadores" at bounding box center [847, 199] width 1 height 1
click at [232, 202] on div "202507 Período Percibido" at bounding box center [283, 186] width 166 height 32
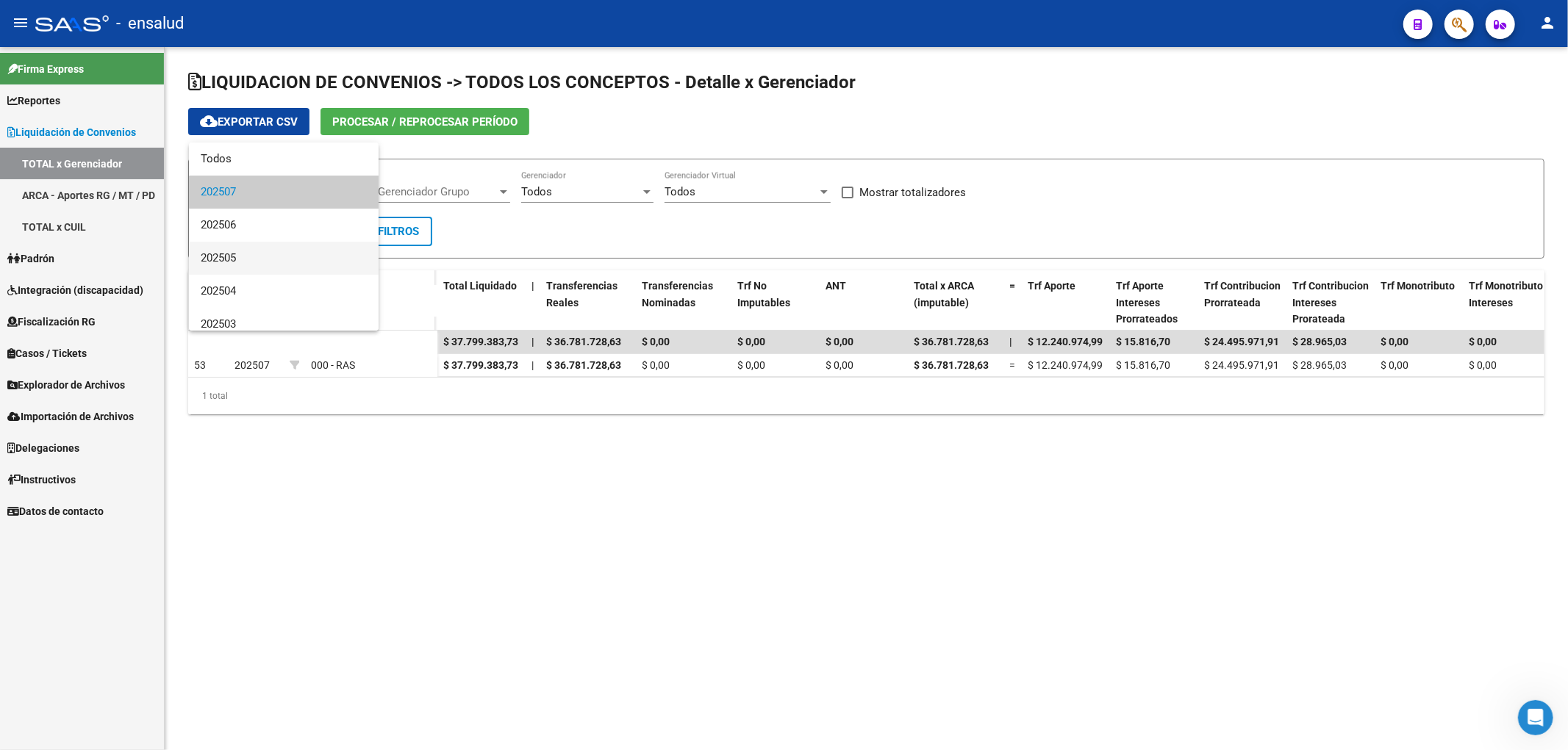
checkbox input "true"
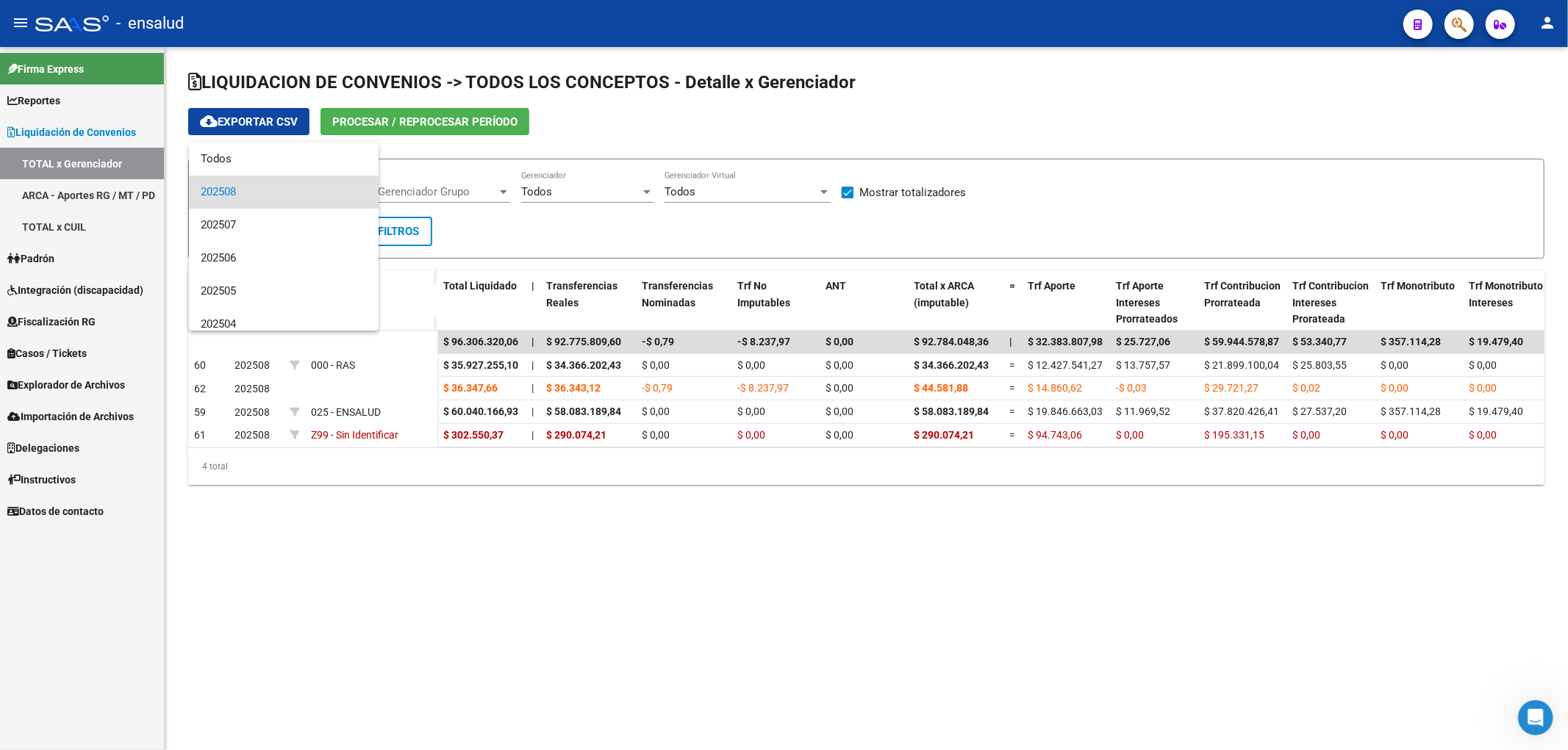
click at [241, 193] on span "202508" at bounding box center [283, 192] width 166 height 33
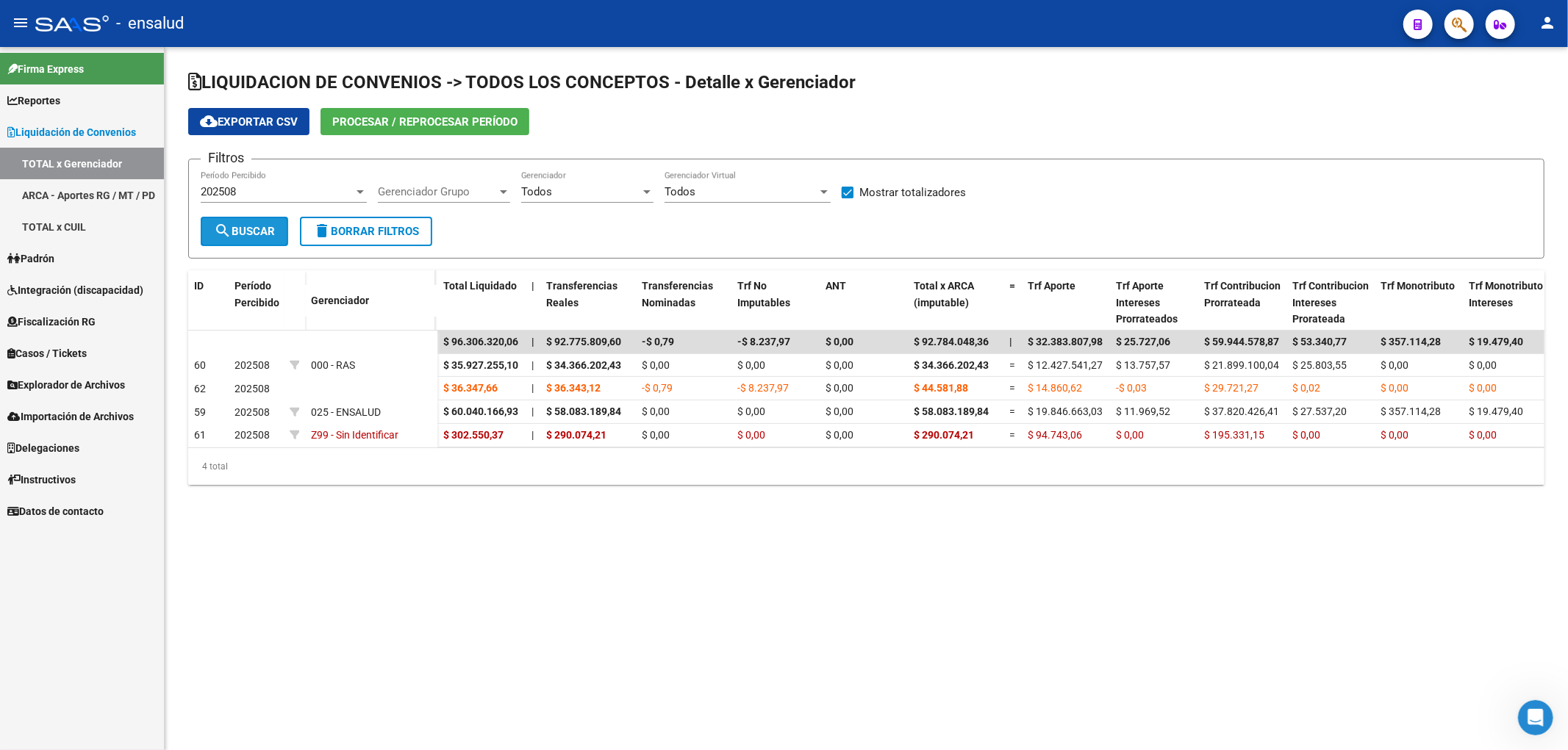
click at [252, 225] on span "search Buscar" at bounding box center [244, 231] width 61 height 13
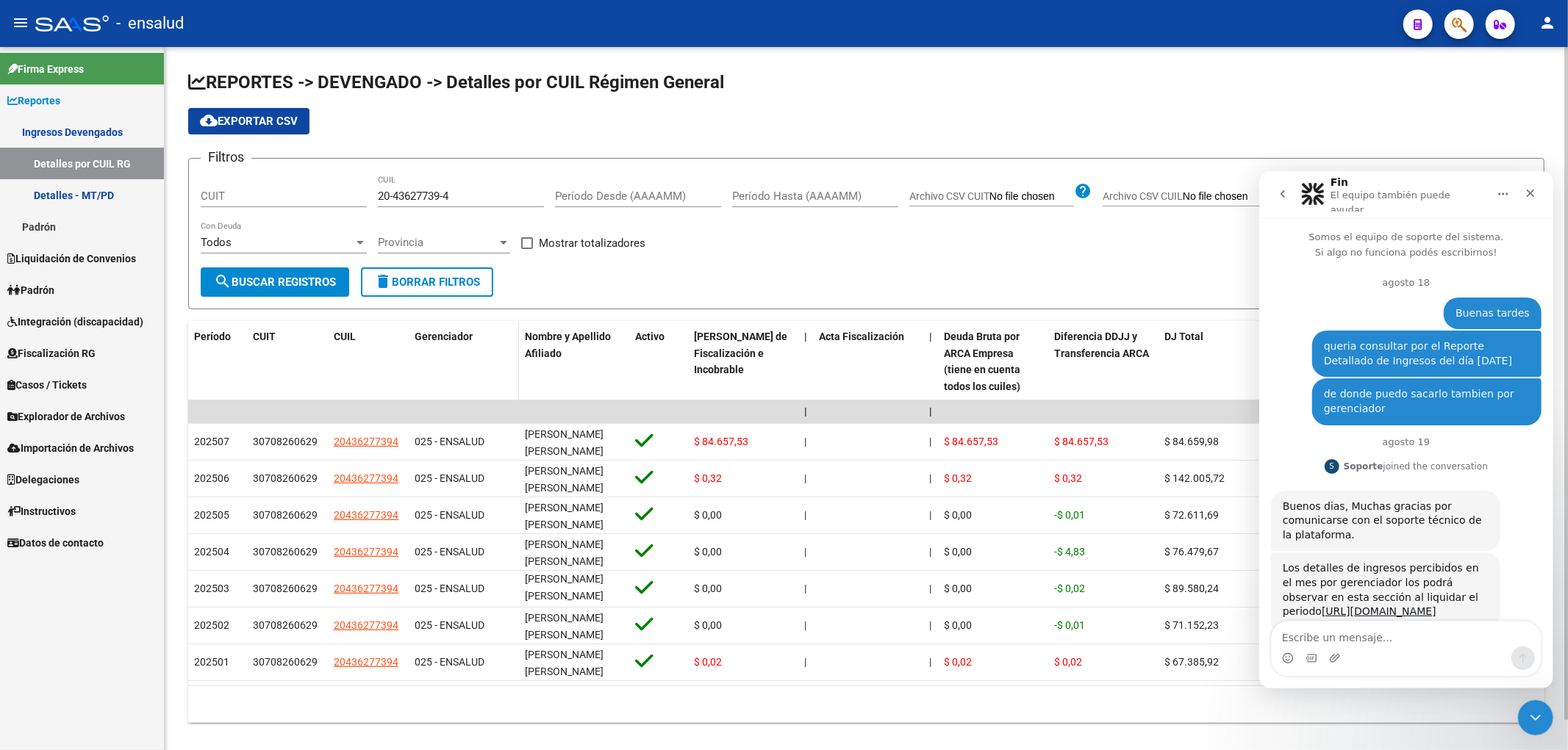
scroll to position [2, 0]
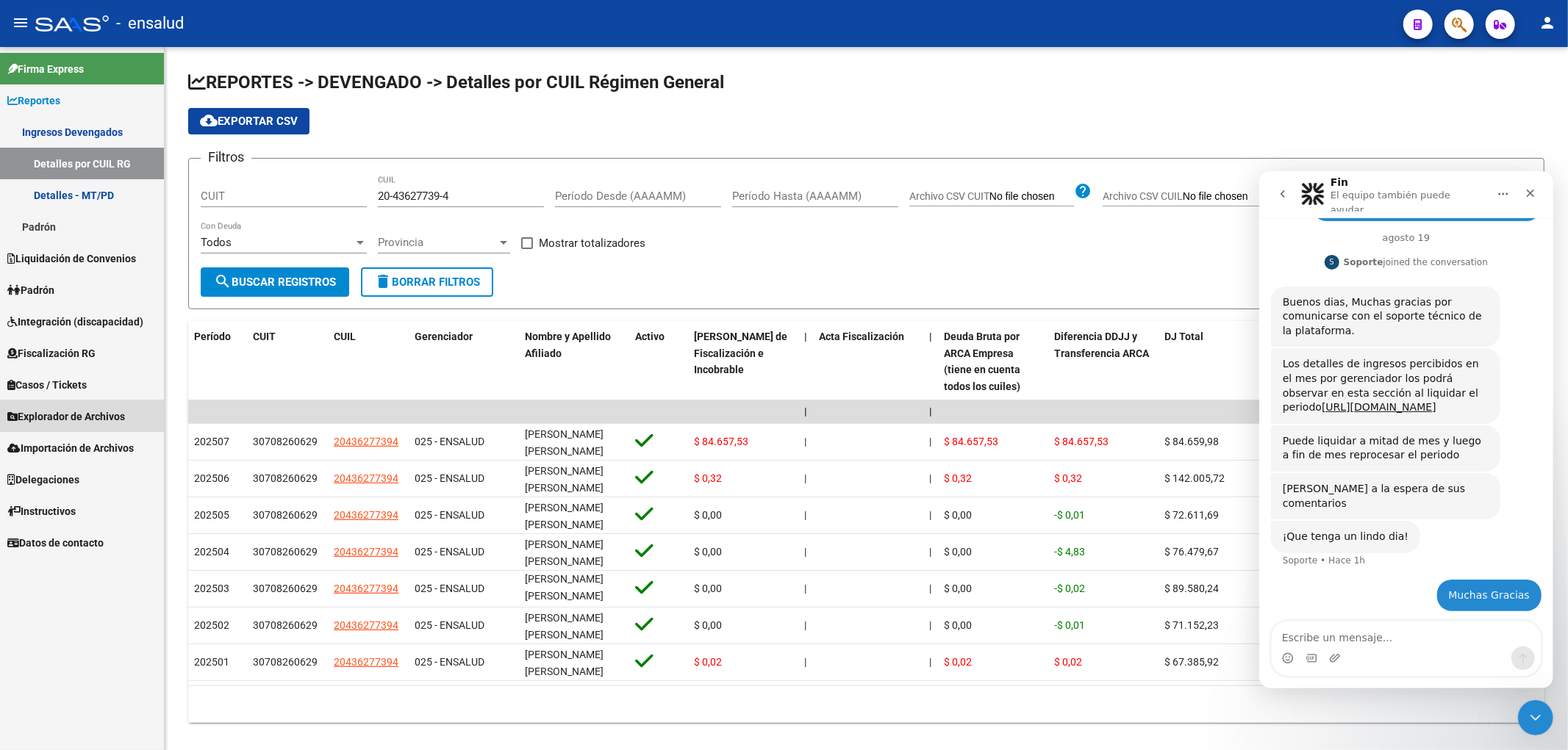
click at [94, 414] on span "Explorador de Archivos" at bounding box center [67, 416] width 118 height 16
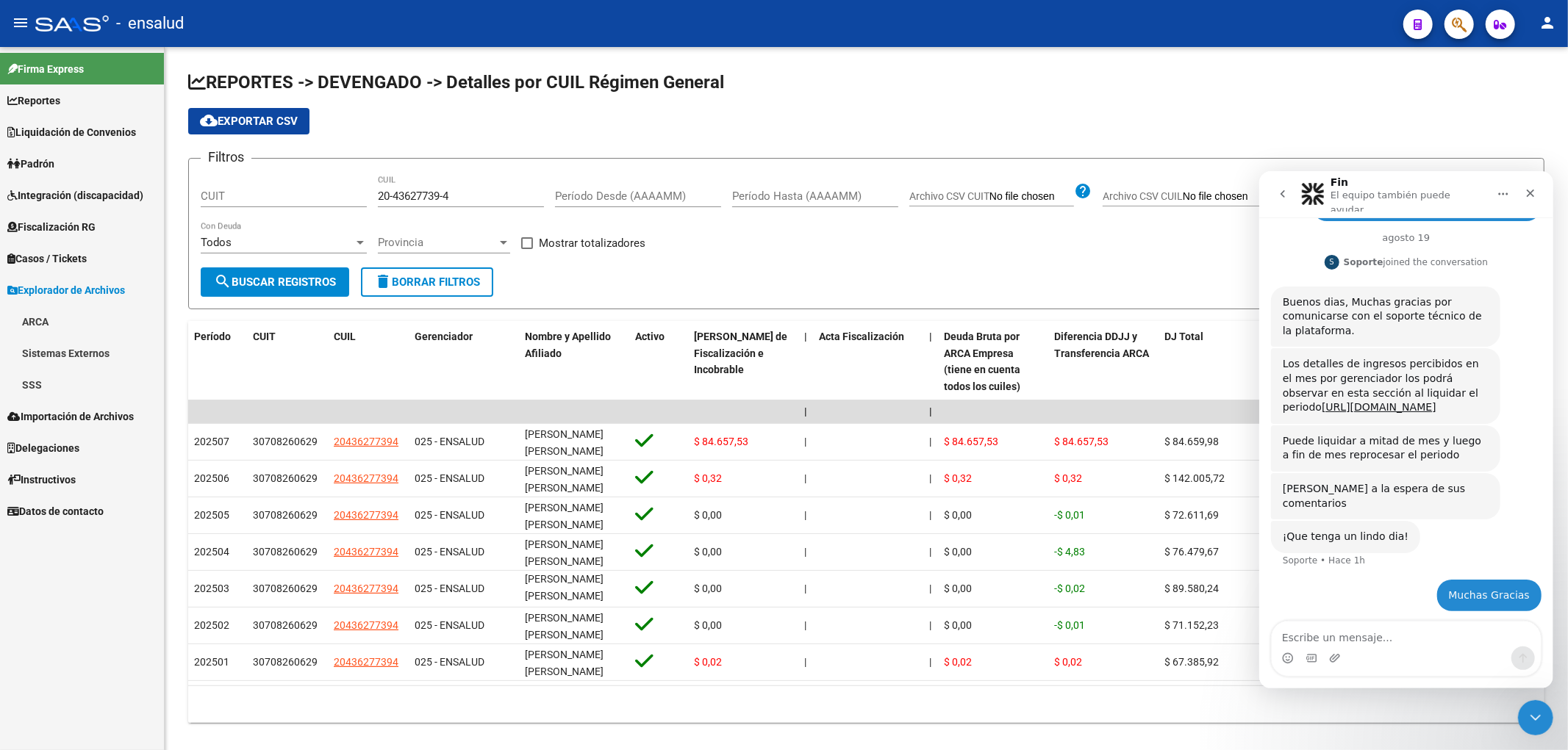
click at [60, 321] on link "ARCA" at bounding box center [82, 321] width 164 height 32
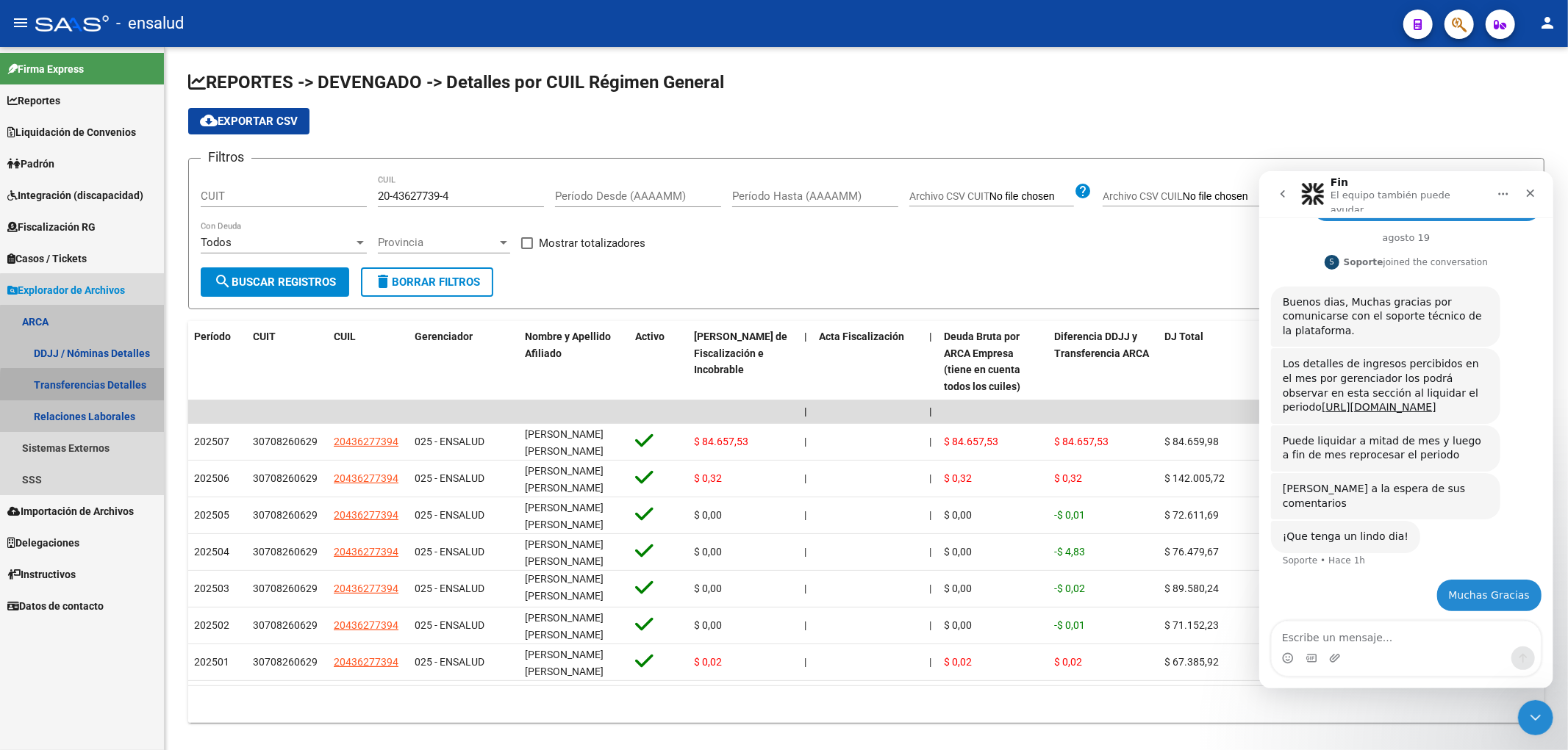
click at [134, 391] on link "Transferencias Detalles" at bounding box center [82, 384] width 164 height 32
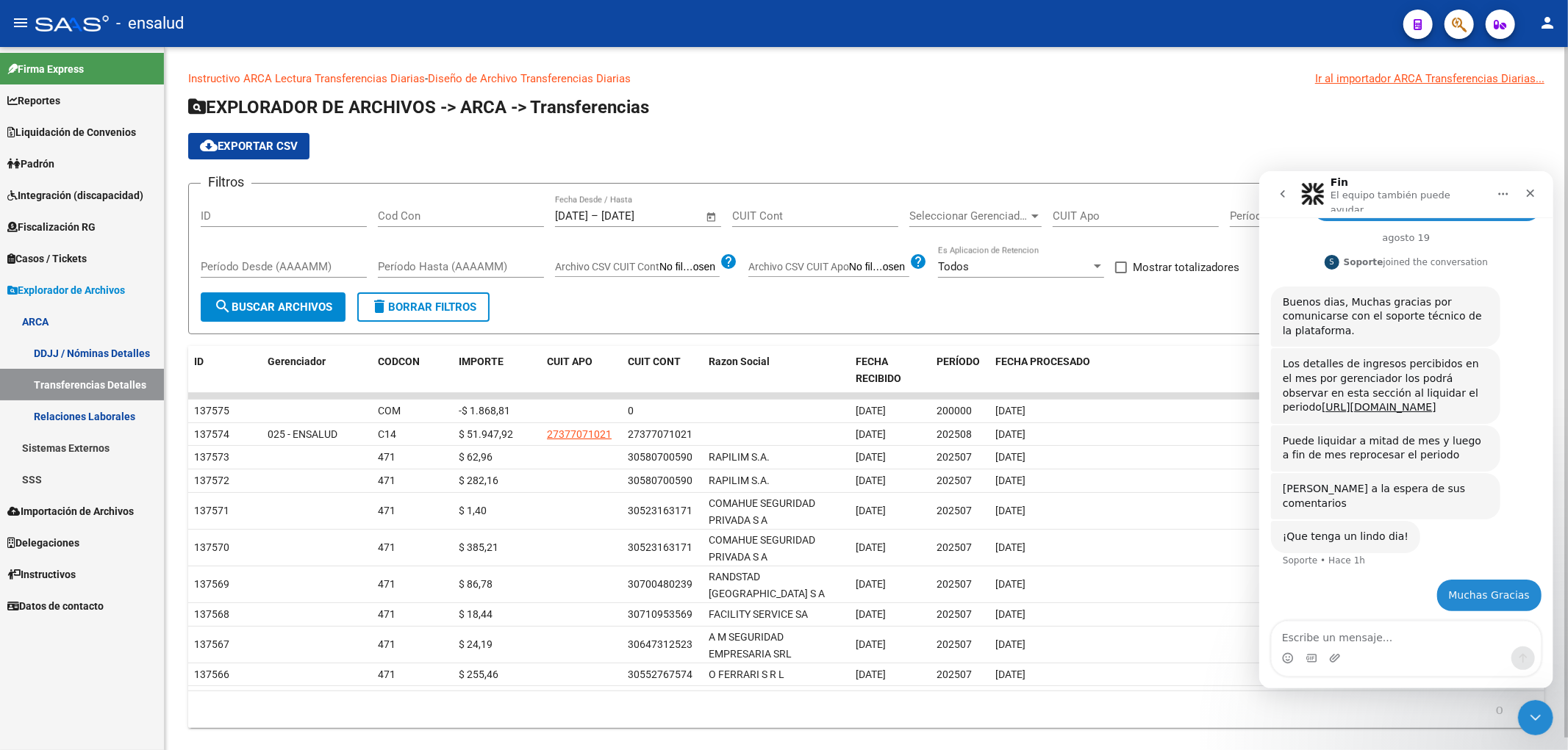
click at [1129, 268] on label "Mostrar totalizadores" at bounding box center [1177, 267] width 125 height 18
click at [1121, 273] on input "Mostrar totalizadores" at bounding box center [1120, 273] width 1 height 1
checkbox input "true"
click at [964, 226] on div "Seleccionar Gerenciador Seleccionar Gerenciador" at bounding box center [975, 211] width 132 height 32
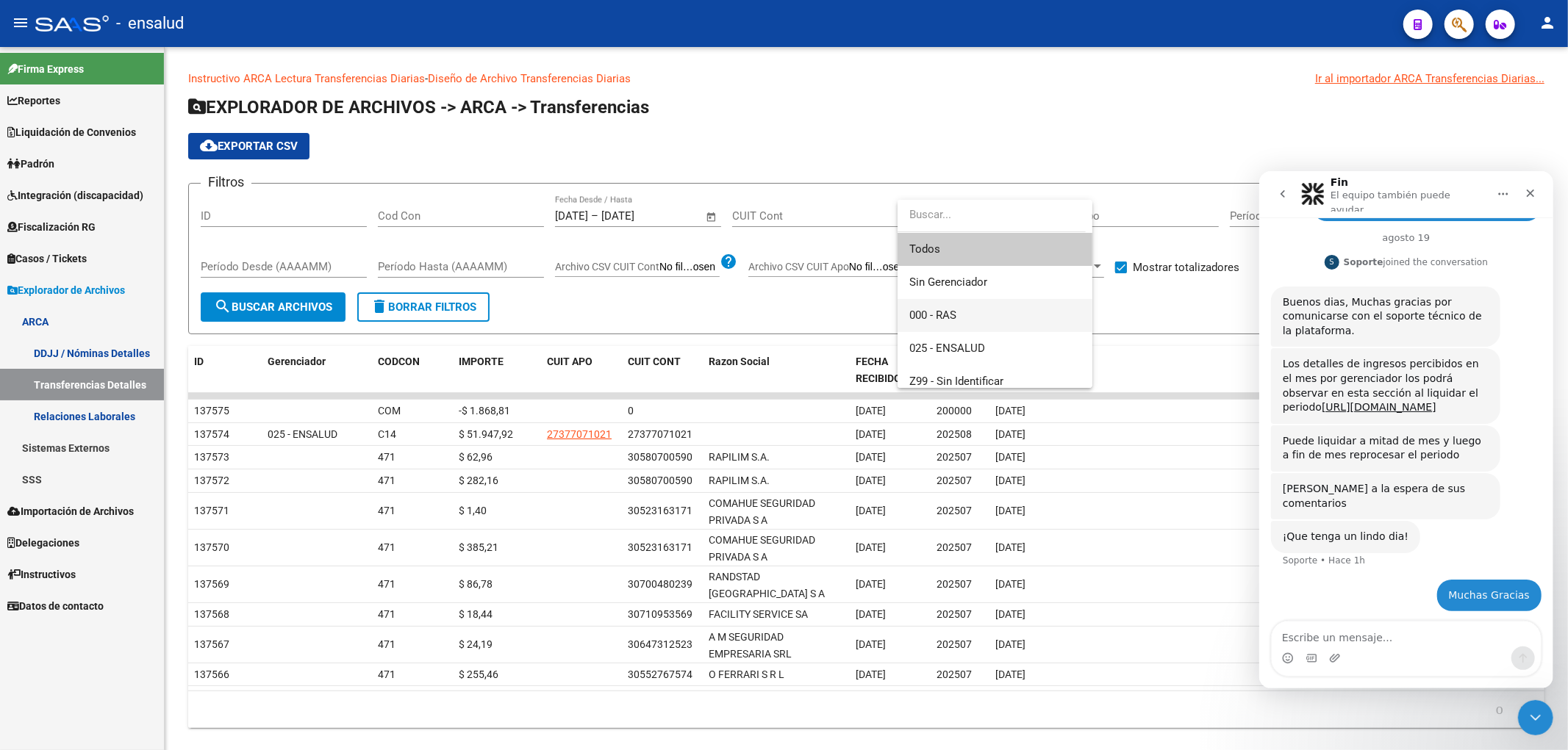
click at [972, 311] on span "000 - RAS" at bounding box center [994, 315] width 171 height 33
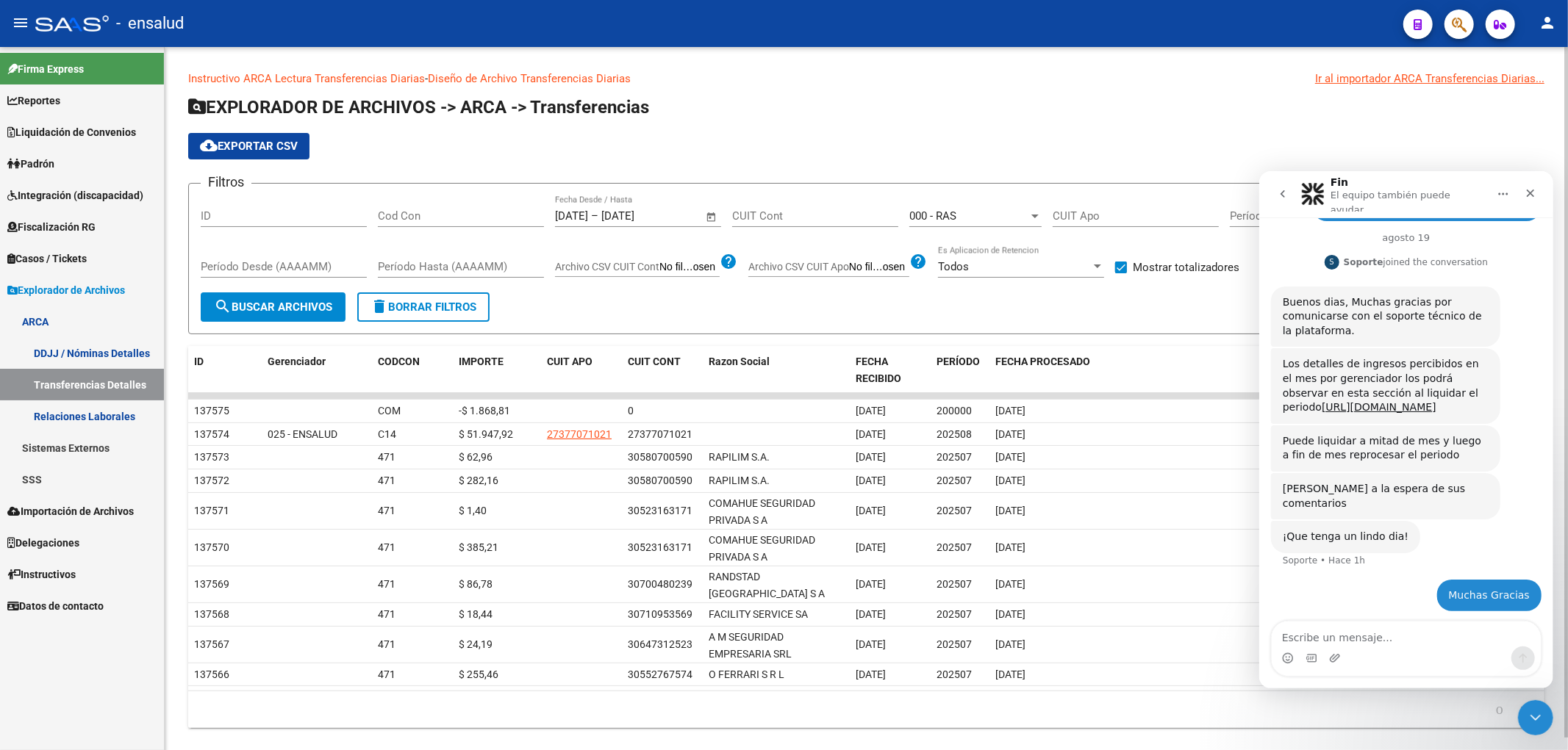
click at [227, 323] on form "Filtros ID Cod Con 1/8/2025 1/8/2025 – 19/8/2025 19/8/2025 Fecha Desde / Hasta …" at bounding box center [866, 259] width 1356 height 152
click at [234, 312] on span "search Buscar Archivos" at bounding box center [273, 307] width 118 height 13
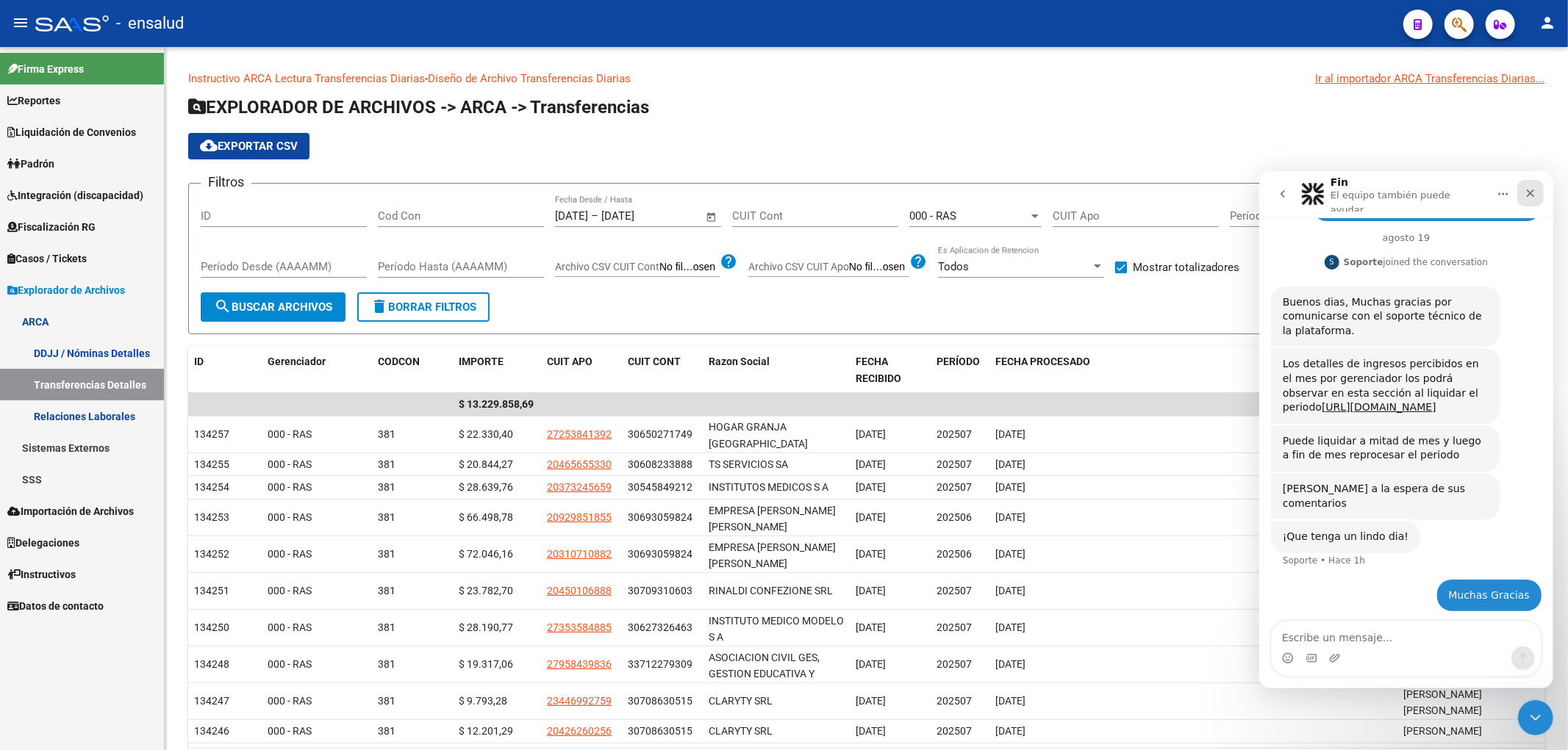
click at [1539, 189] on div "Cerrar" at bounding box center [1529, 193] width 26 height 26
